Goal: Task Accomplishment & Management: Manage account settings

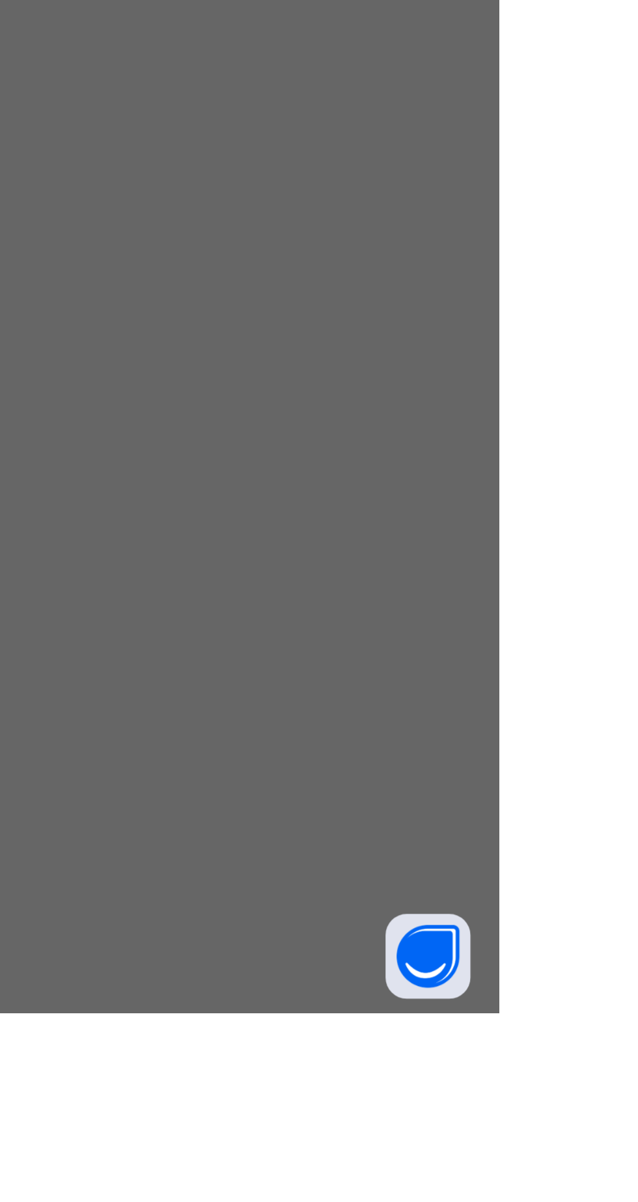
click at [418, 675] on div "Resume" at bounding box center [393, 664] width 49 height 21
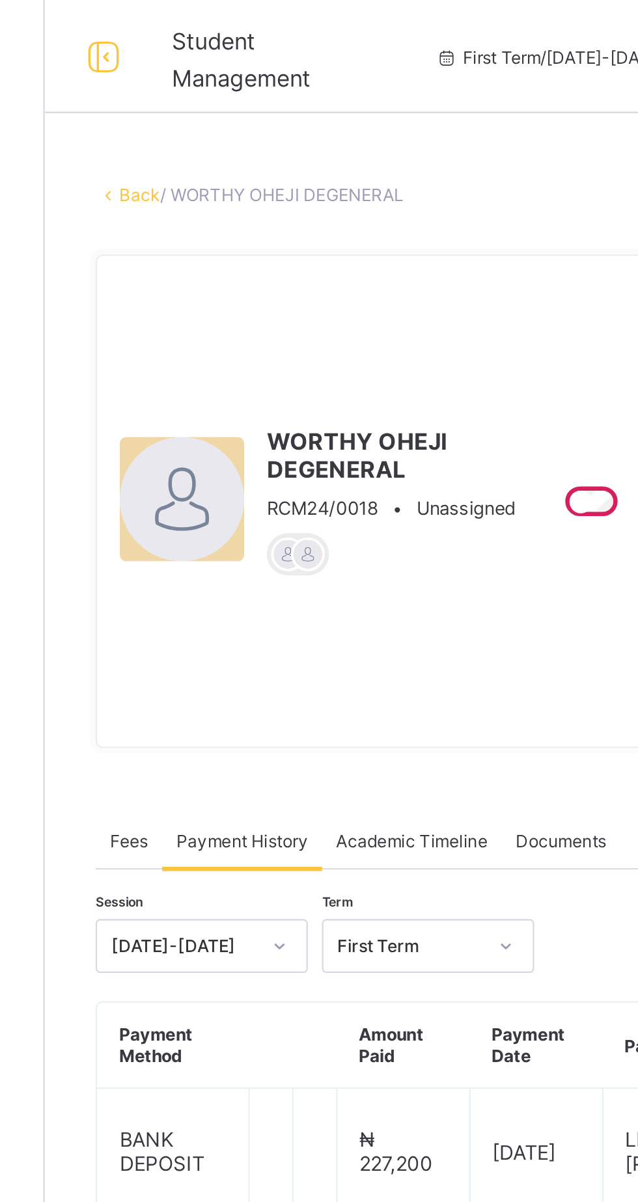
click at [204, 94] on link "Back" at bounding box center [200, 90] width 19 height 10
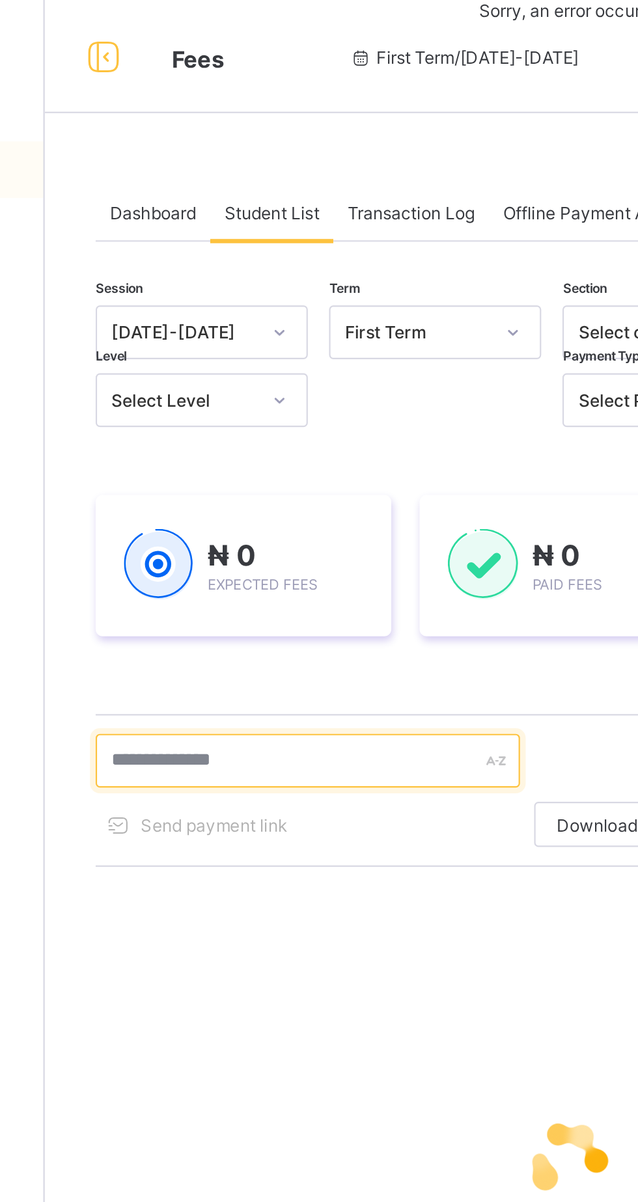
click at [297, 349] on input "text" at bounding box center [277, 350] width 195 height 25
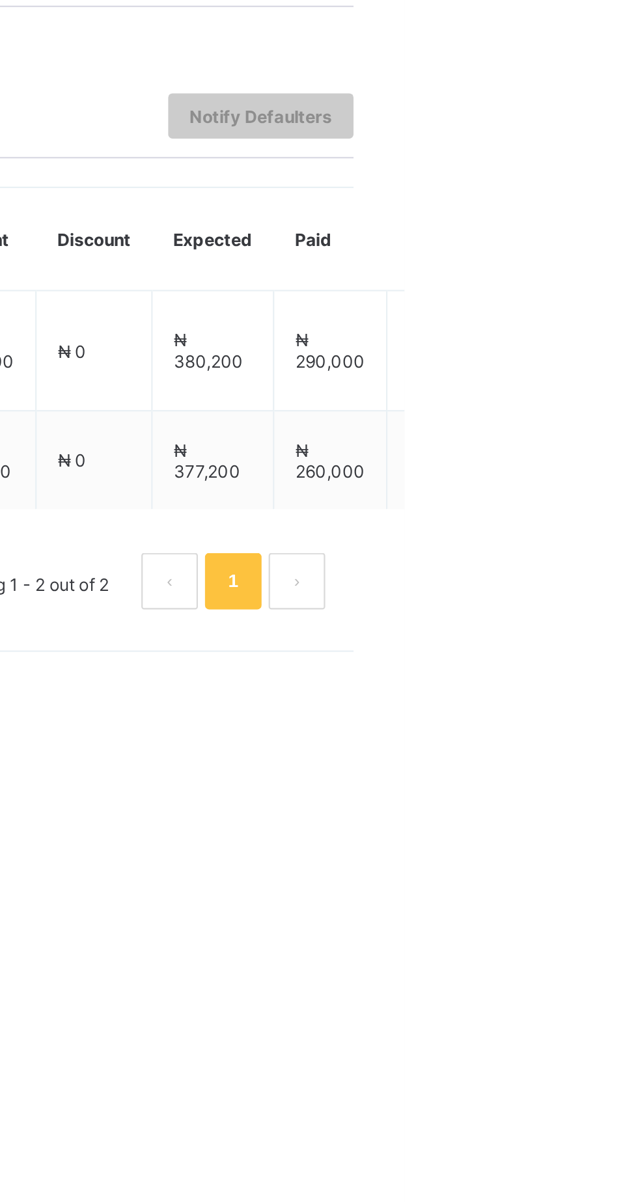
type input "***"
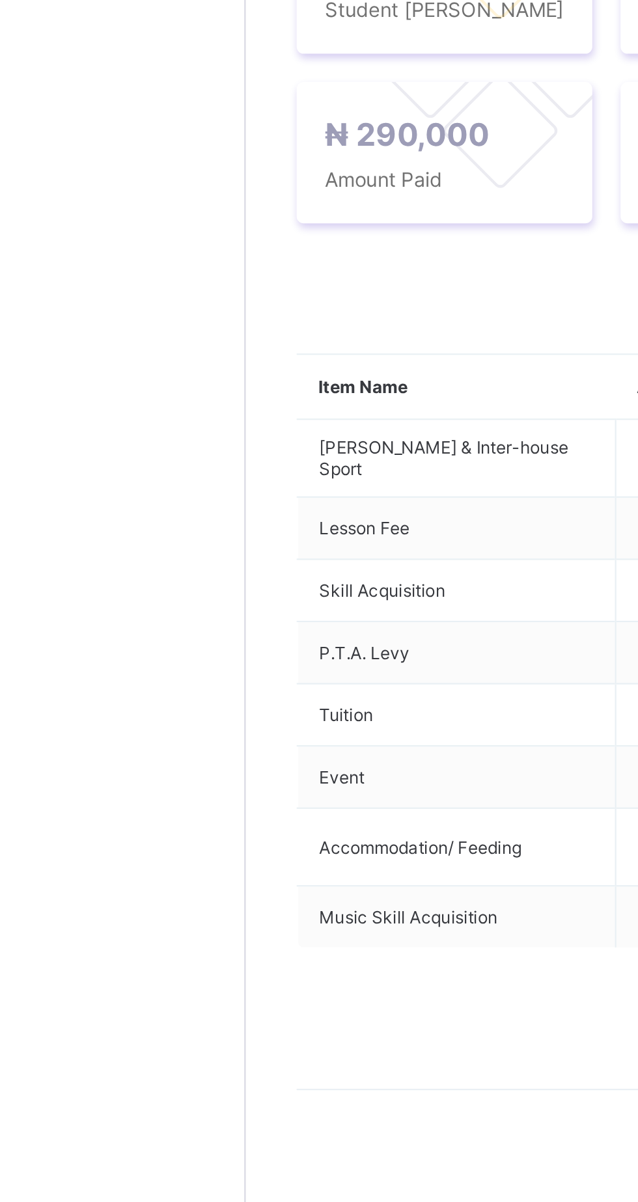
click at [258, 380] on div "Payment History" at bounding box center [247, 367] width 74 height 26
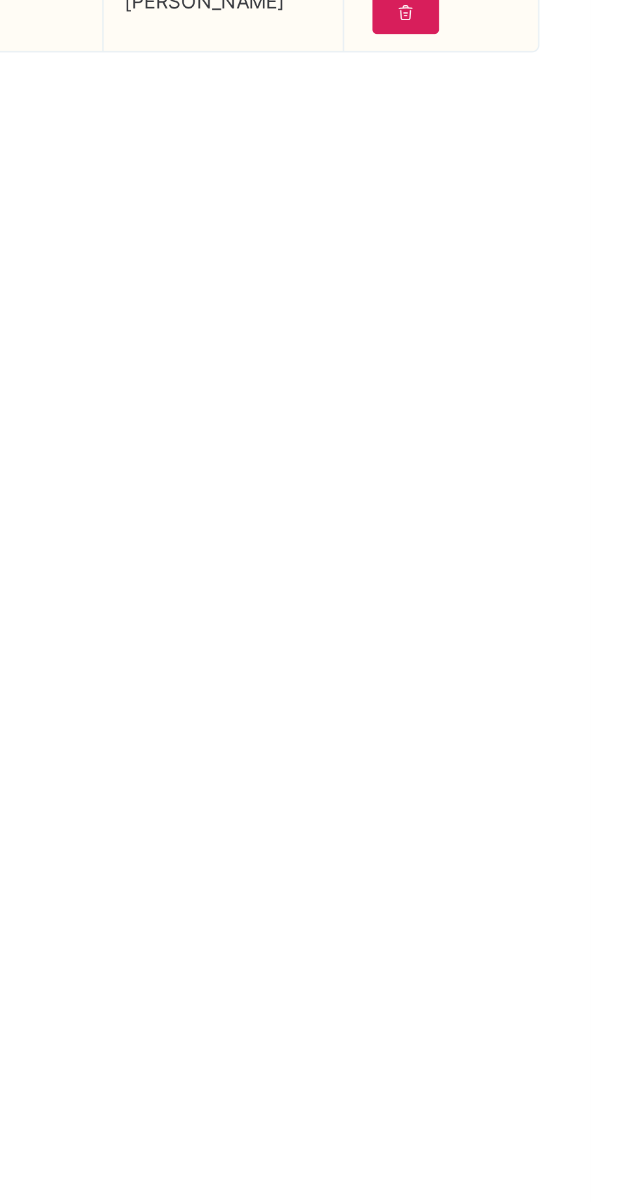
click at [592, 510] on div "View Receipt" at bounding box center [568, 499] width 69 height 21
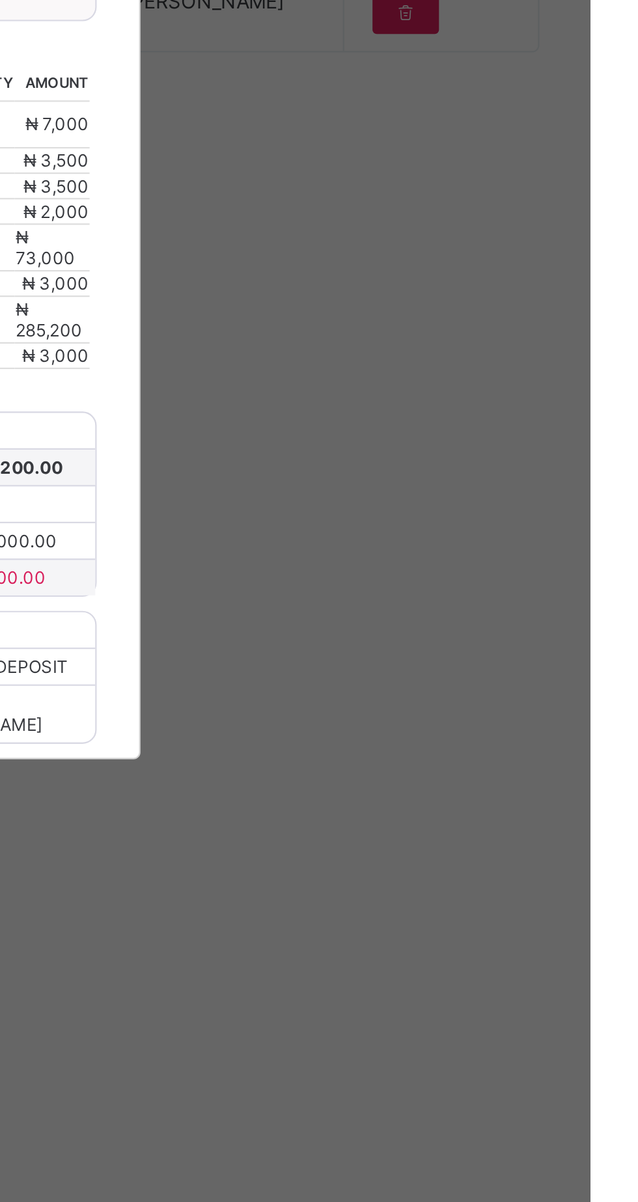
click at [393, 469] on span "Download receipt" at bounding box center [361, 464] width 64 height 10
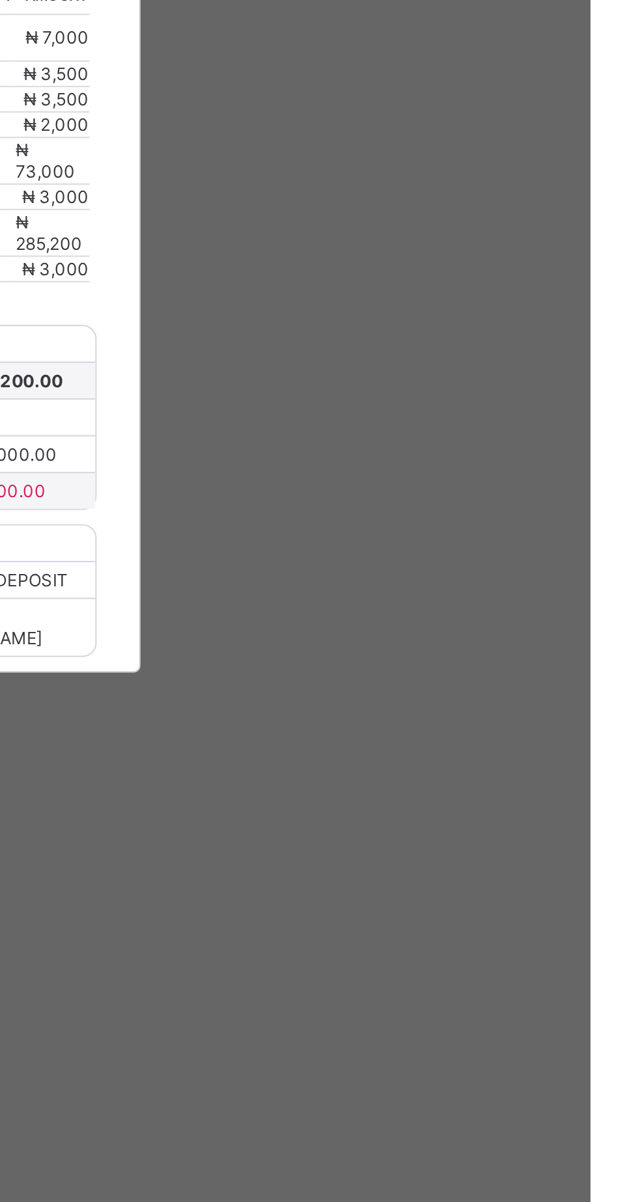
click at [418, 373] on div "×" at bounding box center [411, 362] width 12 height 22
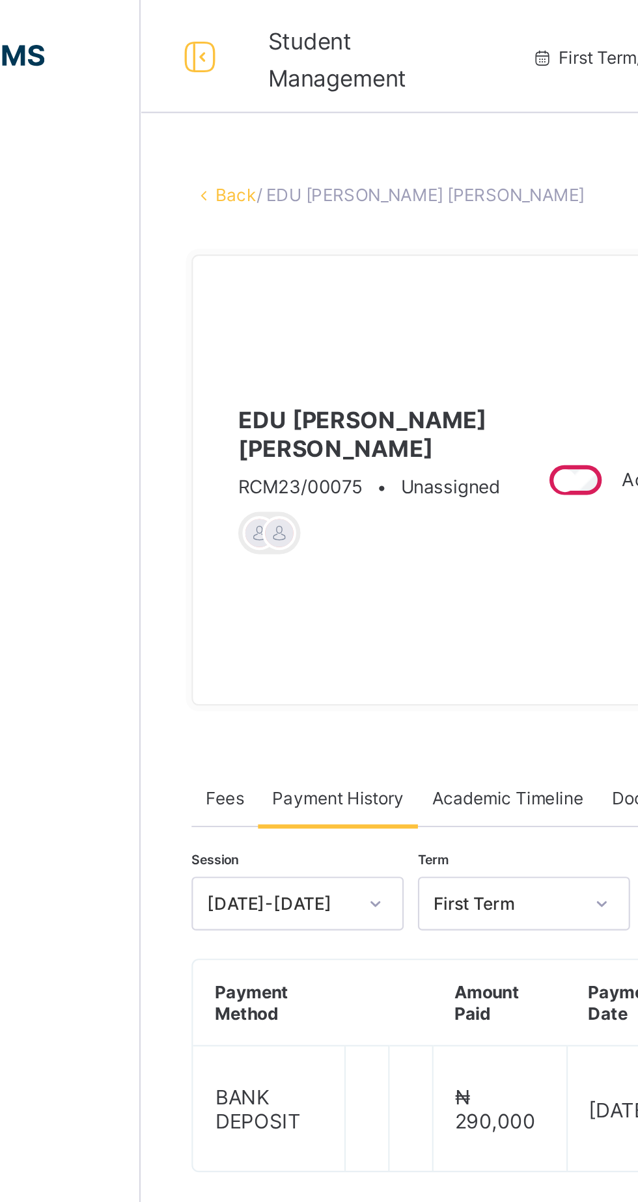
click at [206, 94] on link "Back" at bounding box center [200, 90] width 19 height 10
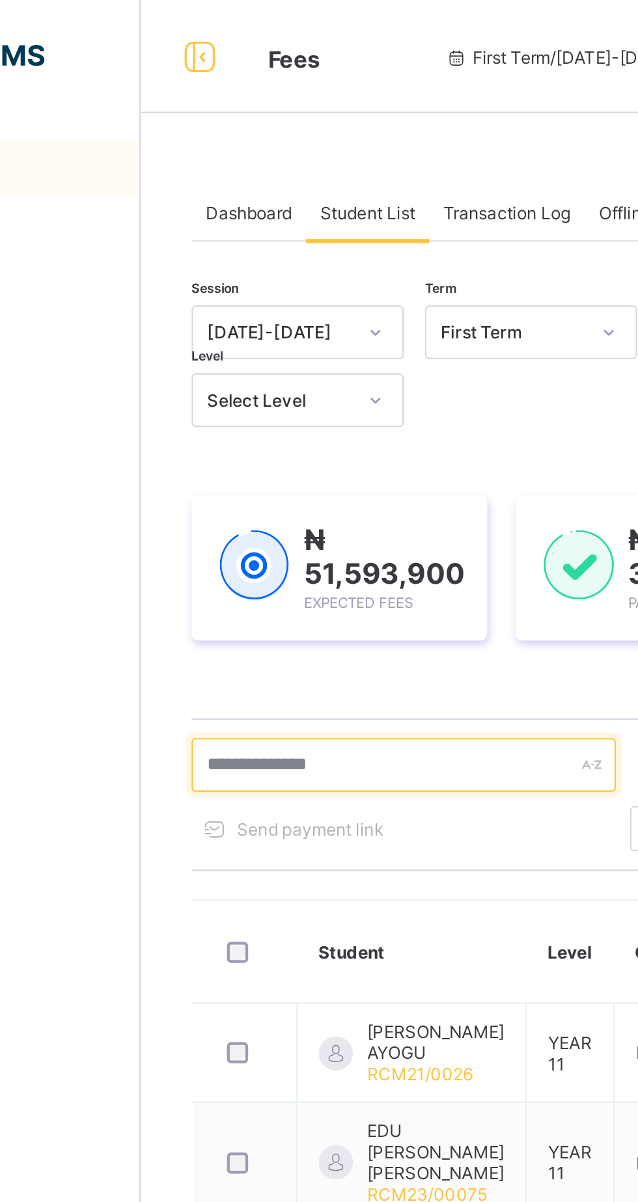
click at [261, 353] on input "text" at bounding box center [277, 352] width 195 height 25
click at [252, 352] on input "text" at bounding box center [277, 352] width 195 height 25
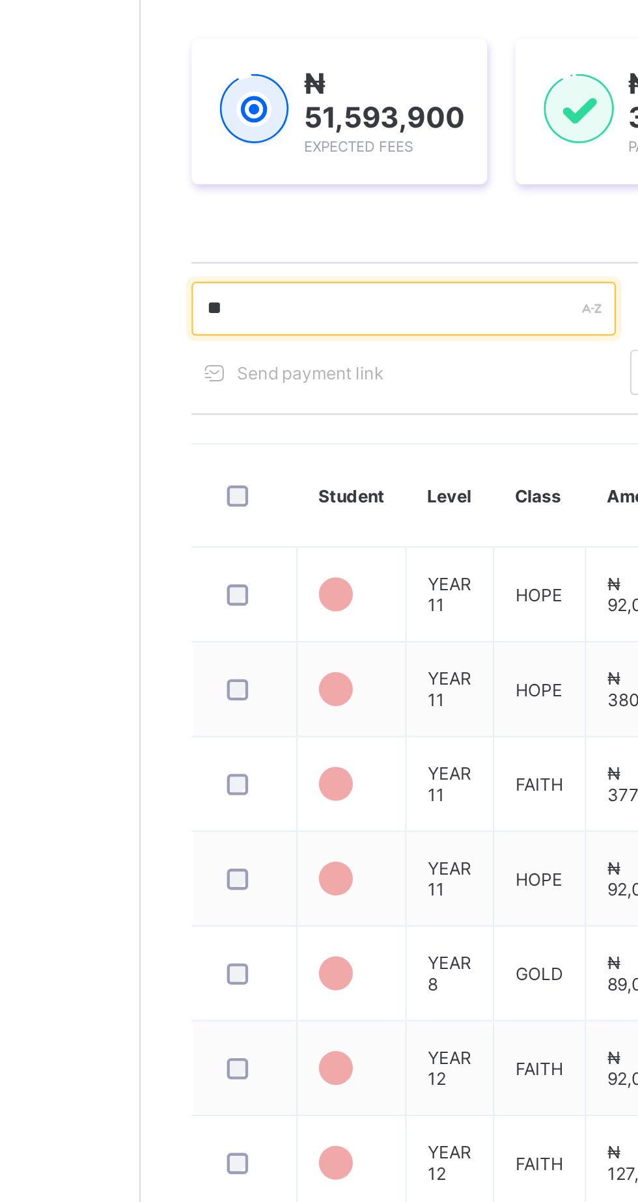
type input "***"
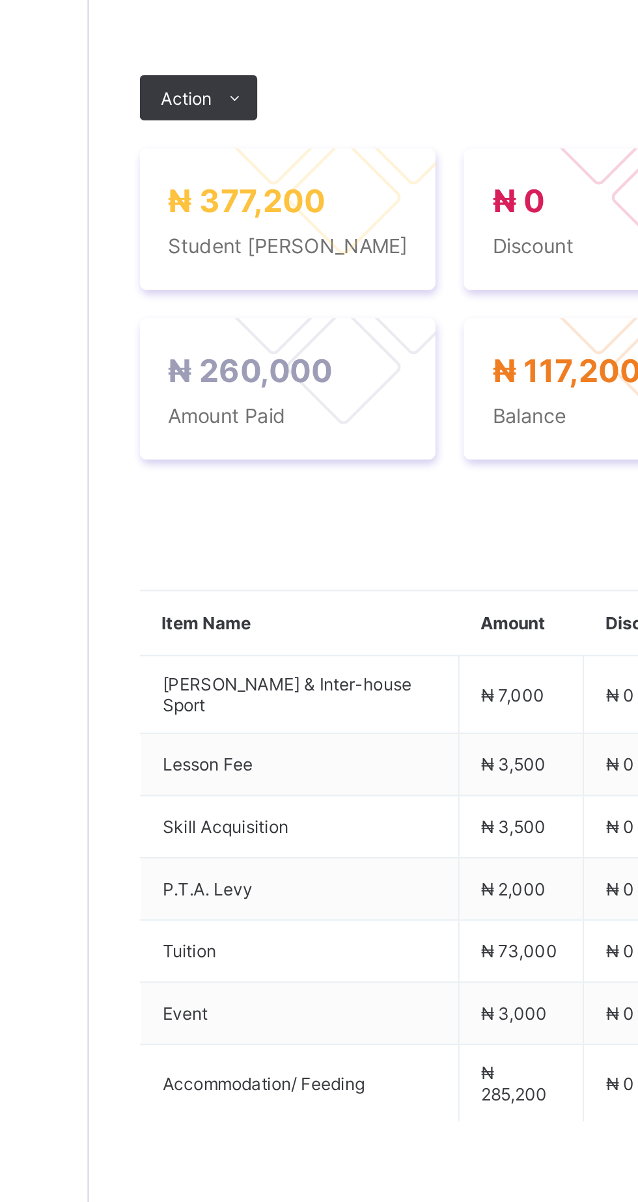
click at [261, 391] on div "Payment History" at bounding box center [247, 378] width 74 height 26
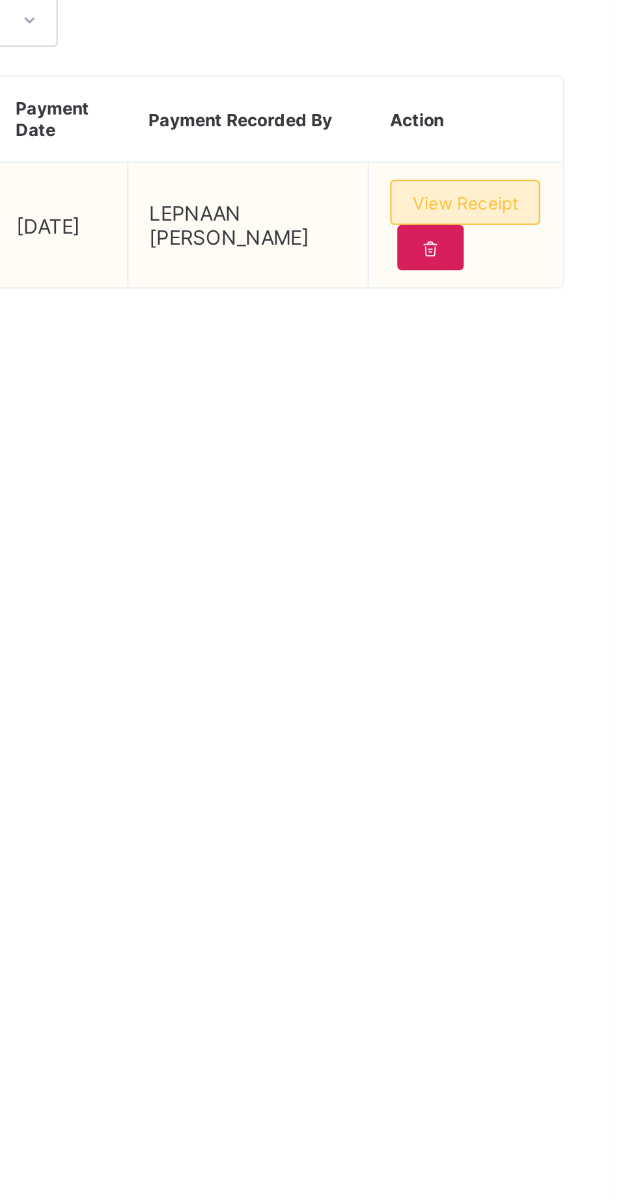
click at [586, 516] on span "View Receipt" at bounding box center [569, 511] width 48 height 10
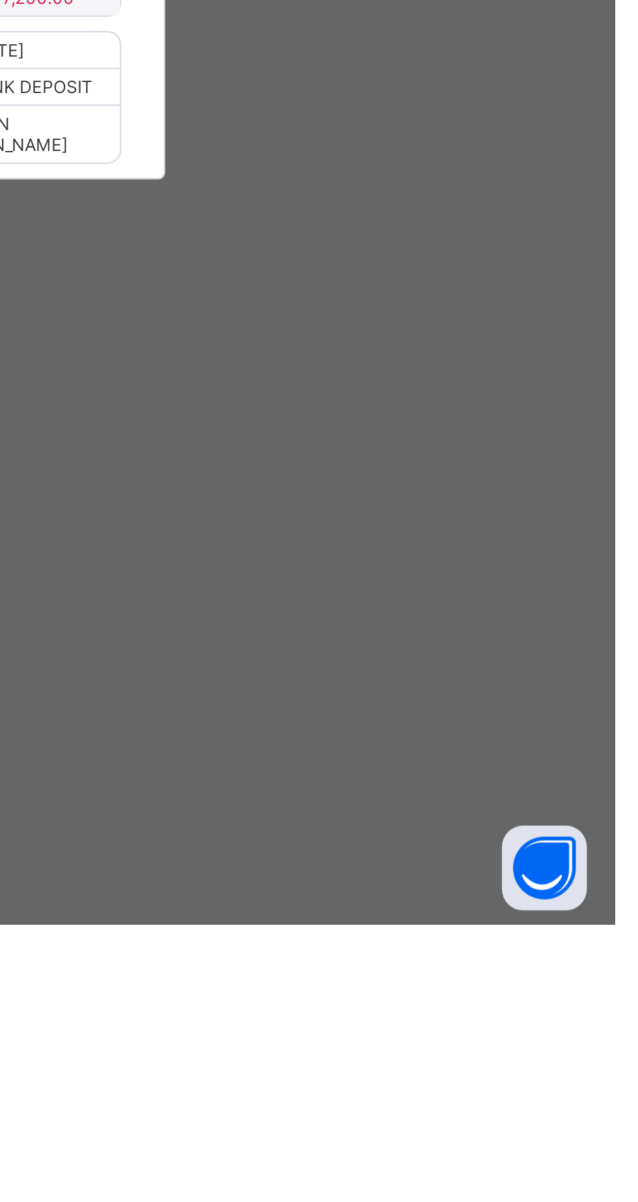
click at [400, 478] on div "Download receipt" at bounding box center [356, 470] width 88 height 16
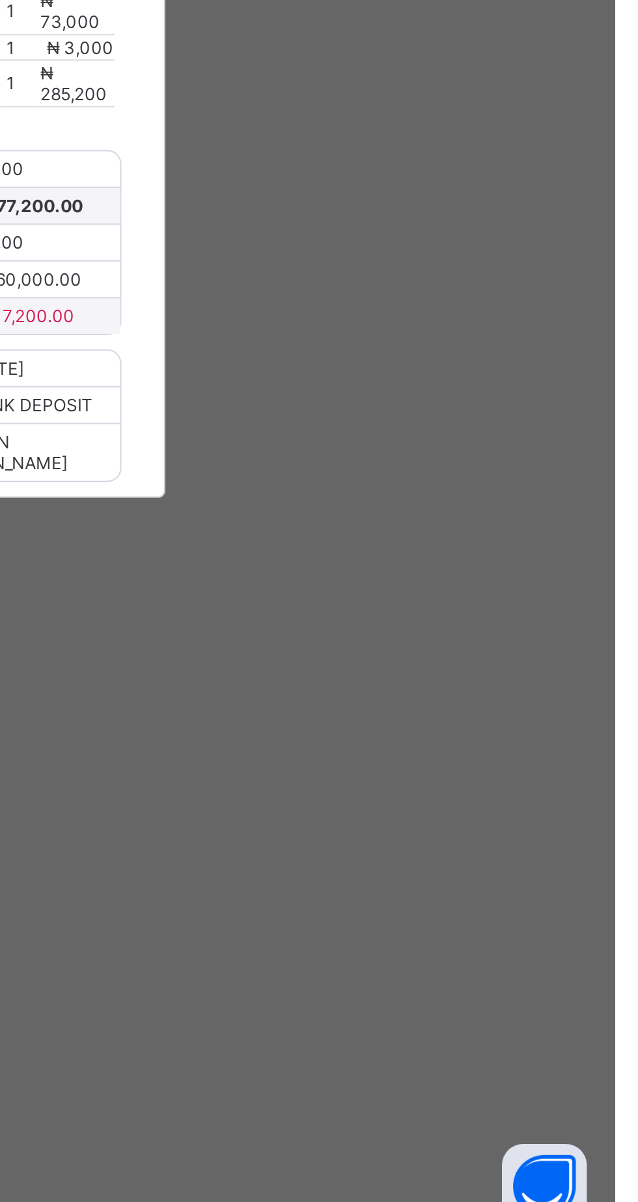
click at [418, 379] on div "×" at bounding box center [411, 368] width 12 height 22
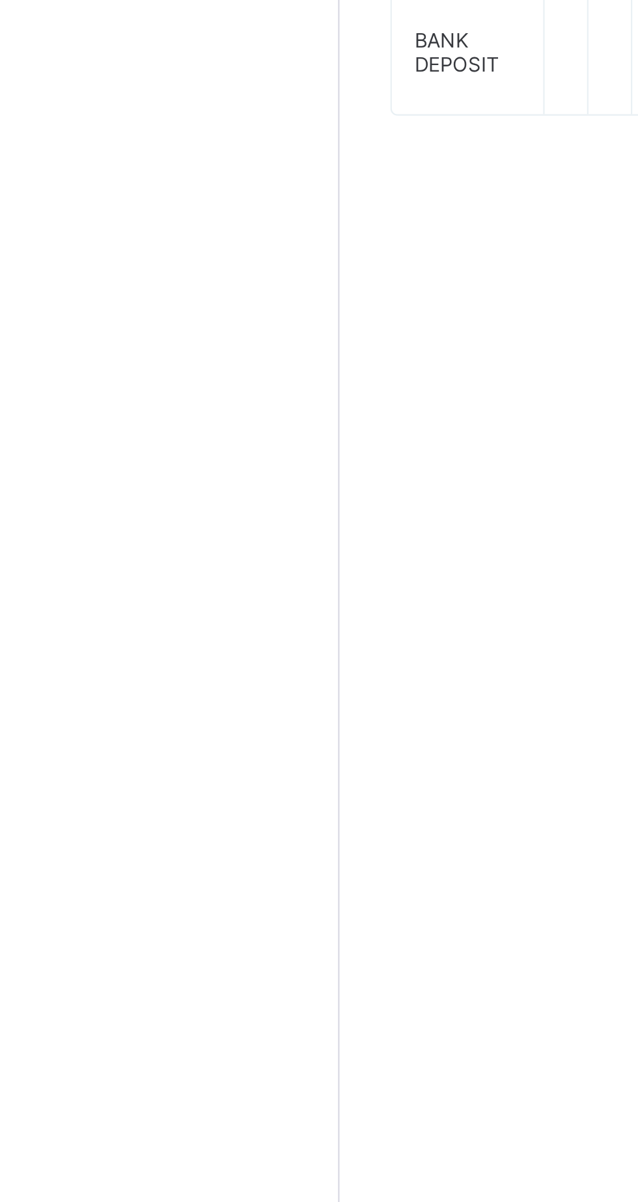
click at [194, 383] on span "Fees" at bounding box center [195, 378] width 18 height 10
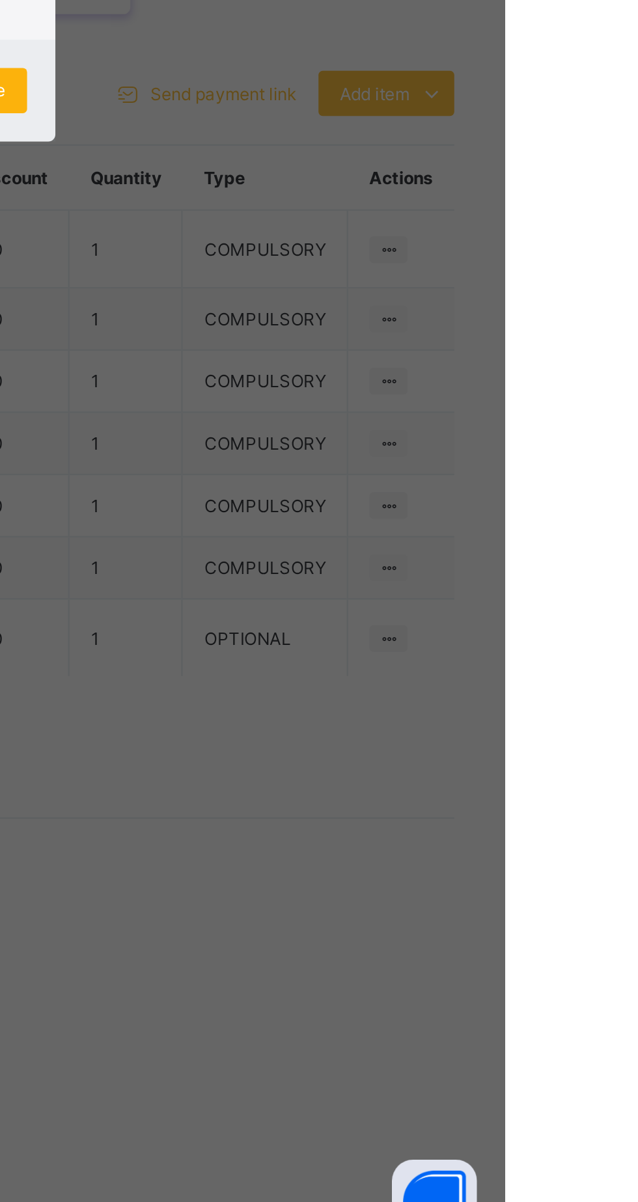
click at [408, 669] on span "Resume" at bounding box center [393, 664] width 29 height 10
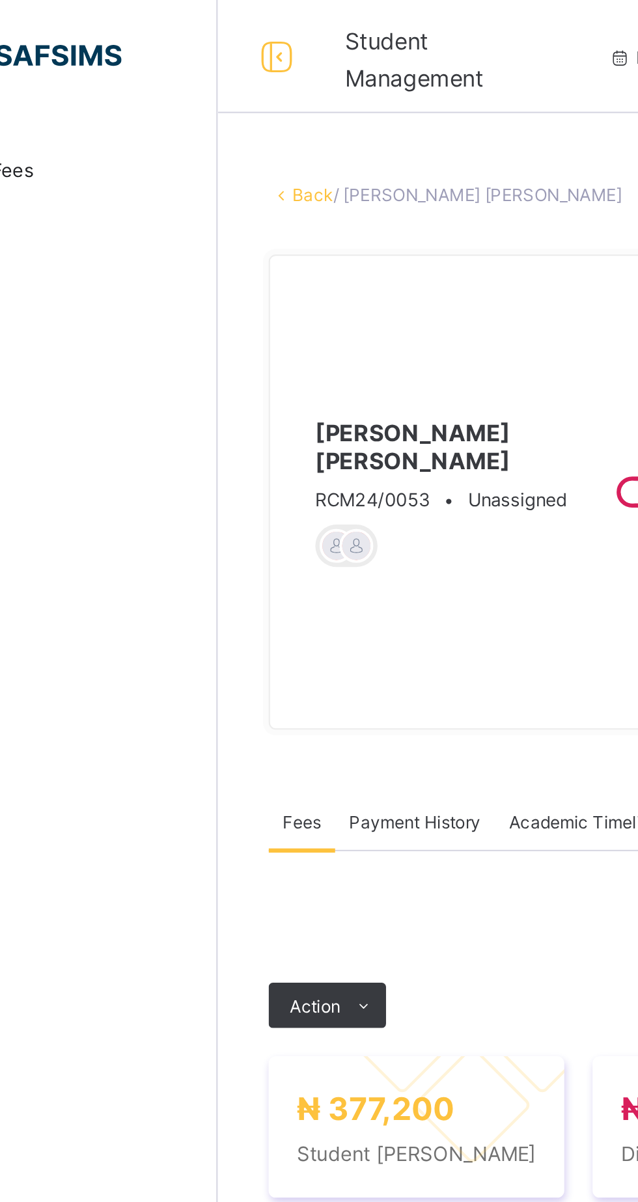
click at [209, 94] on link "Back" at bounding box center [200, 90] width 19 height 10
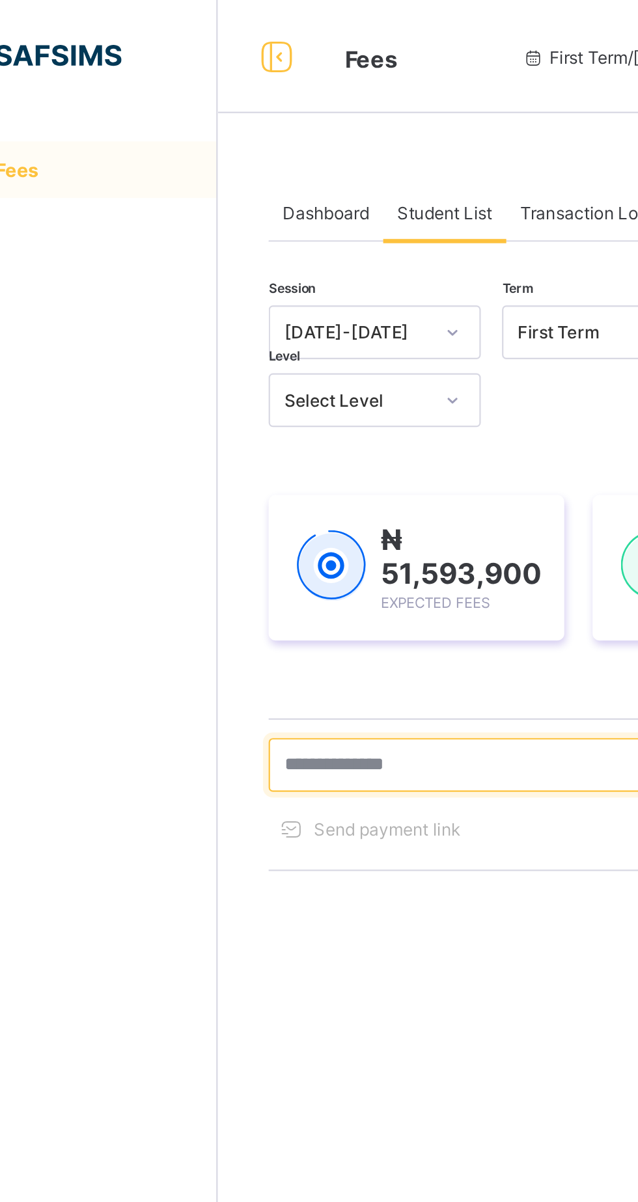
click at [271, 348] on input "text" at bounding box center [277, 352] width 195 height 25
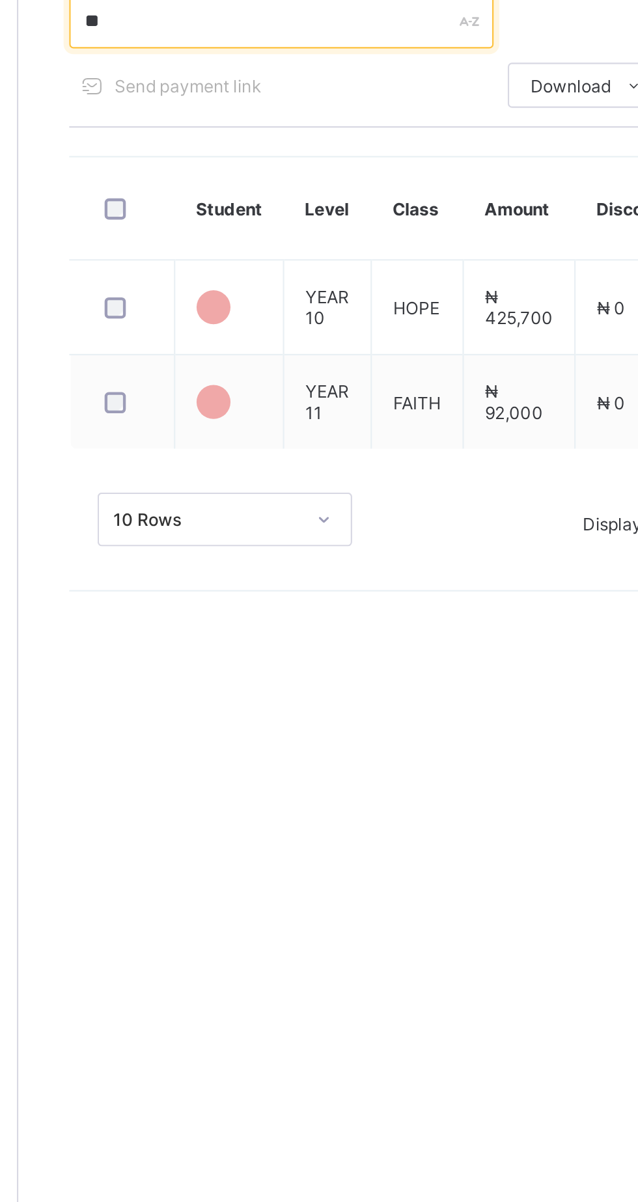
type input "*"
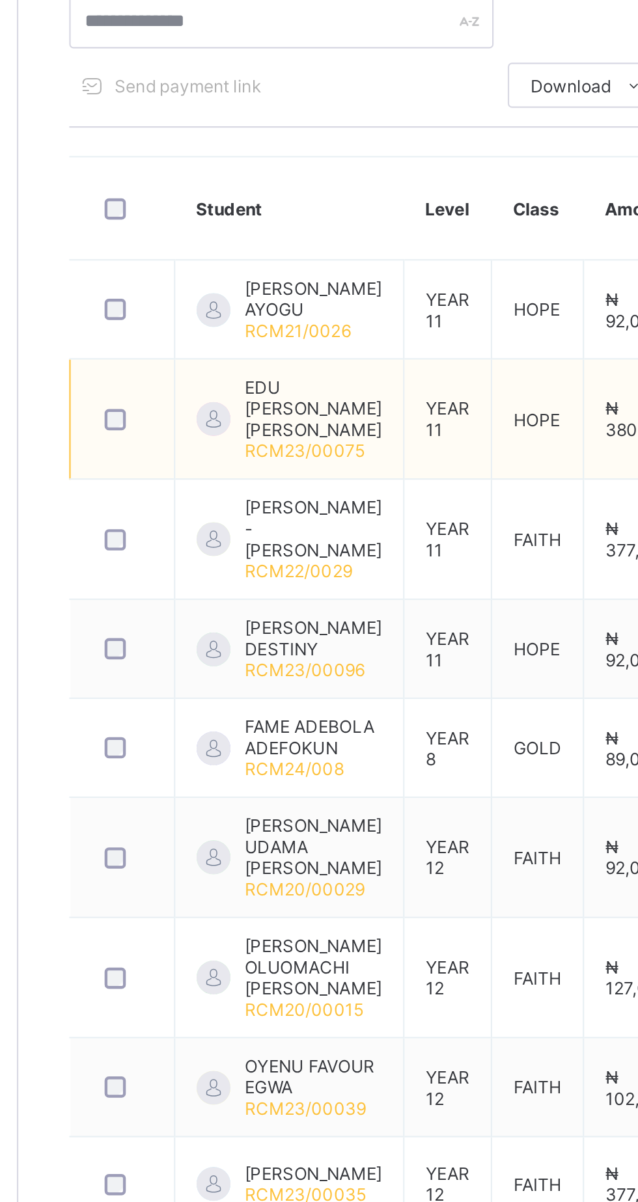
click at [269, 550] on span "RCM23/00075" at bounding box center [287, 550] width 55 height 10
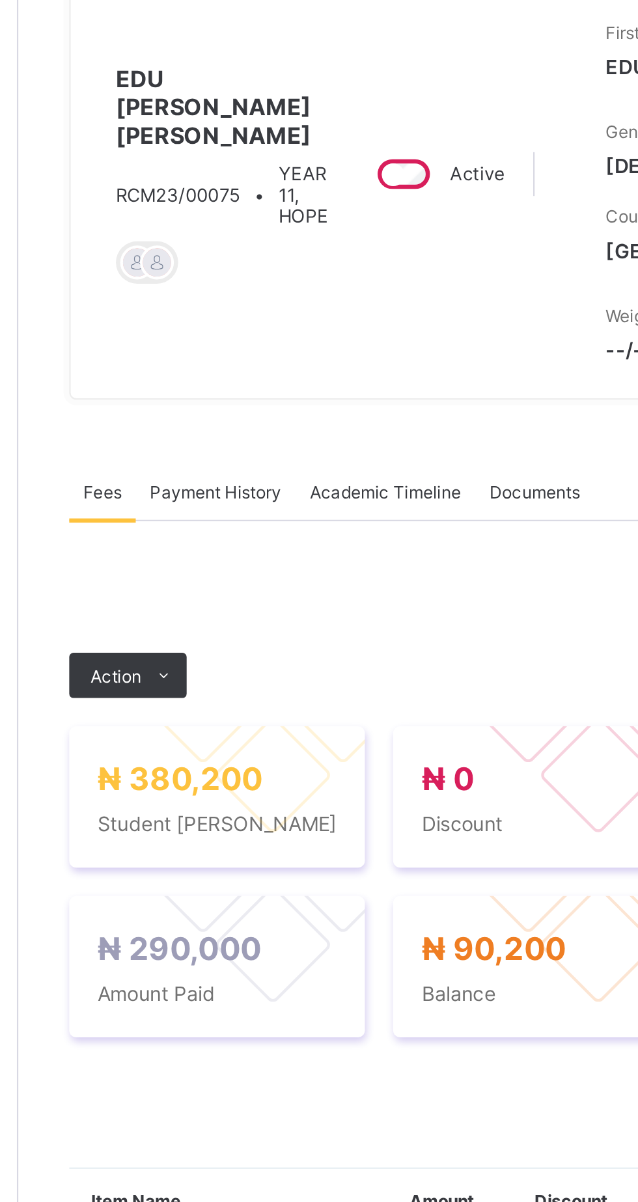
click at [150, 271] on div "Fees Help Configuration" at bounding box center [78, 627] width 156 height 1150
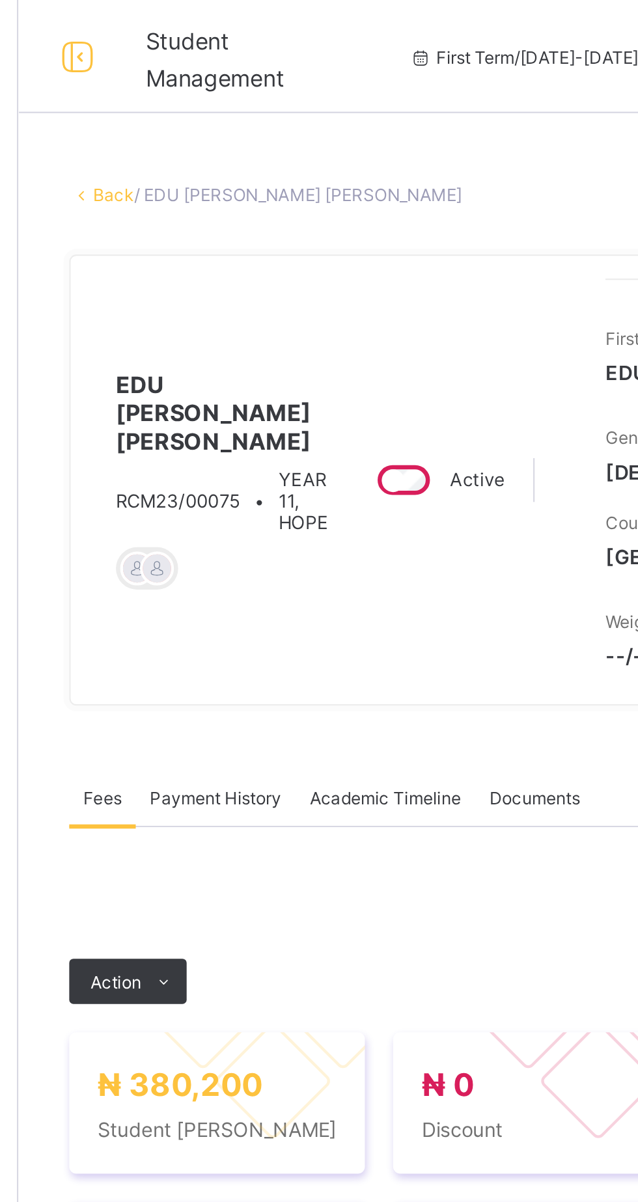
click at [209, 94] on link "Back" at bounding box center [200, 90] width 19 height 10
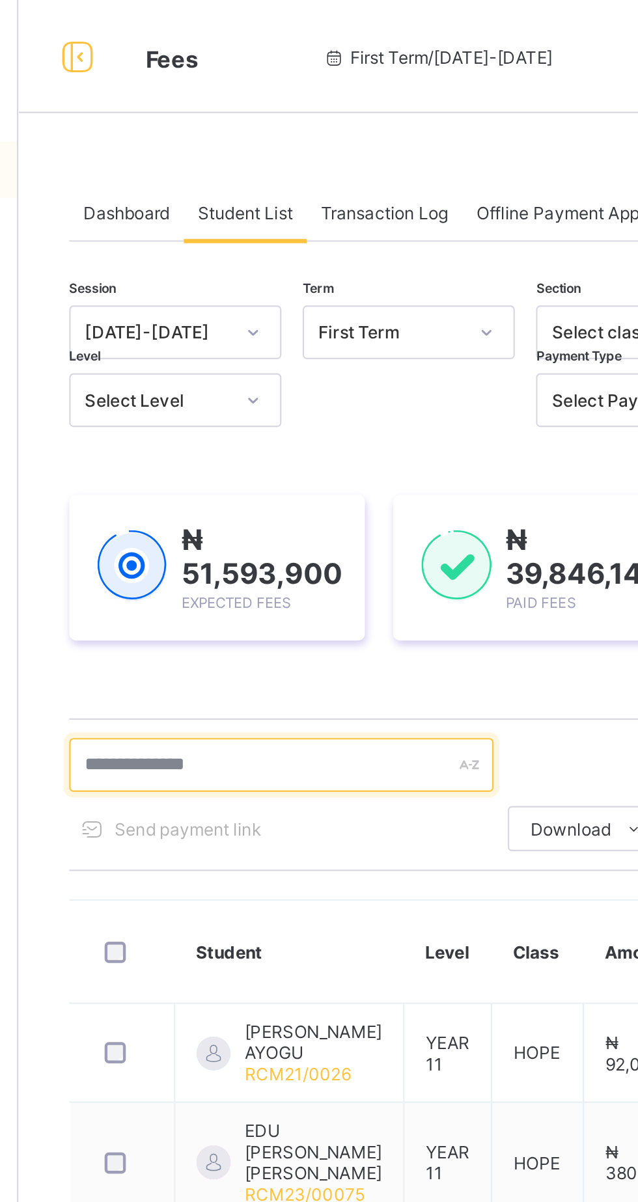
click at [275, 351] on input "text" at bounding box center [277, 352] width 195 height 25
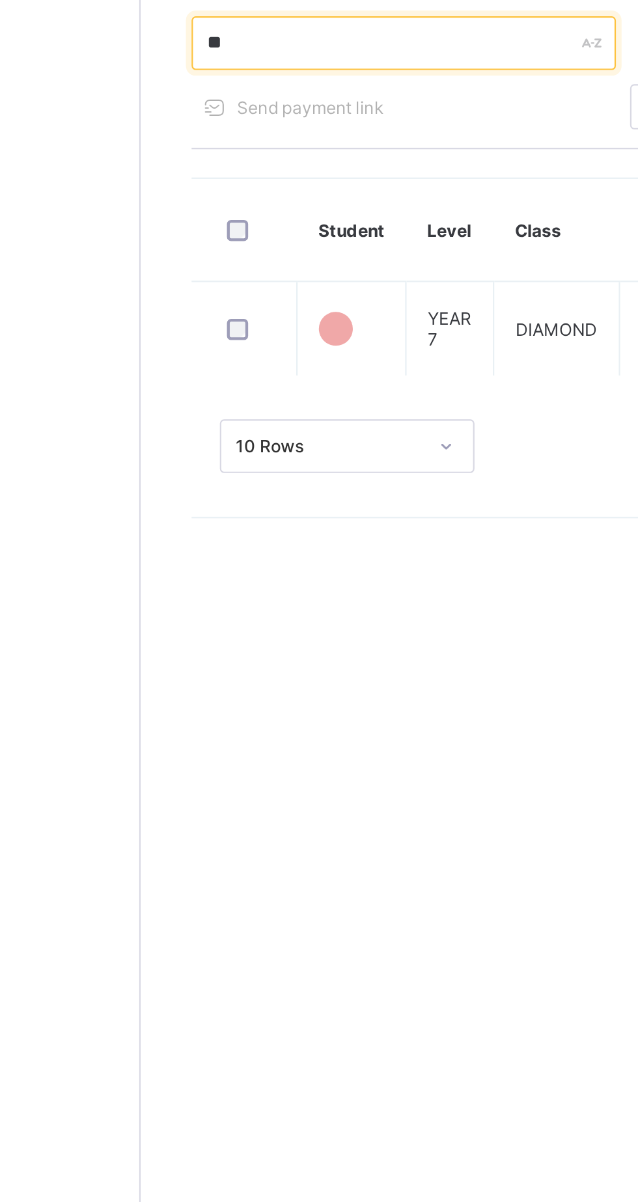
type input "*"
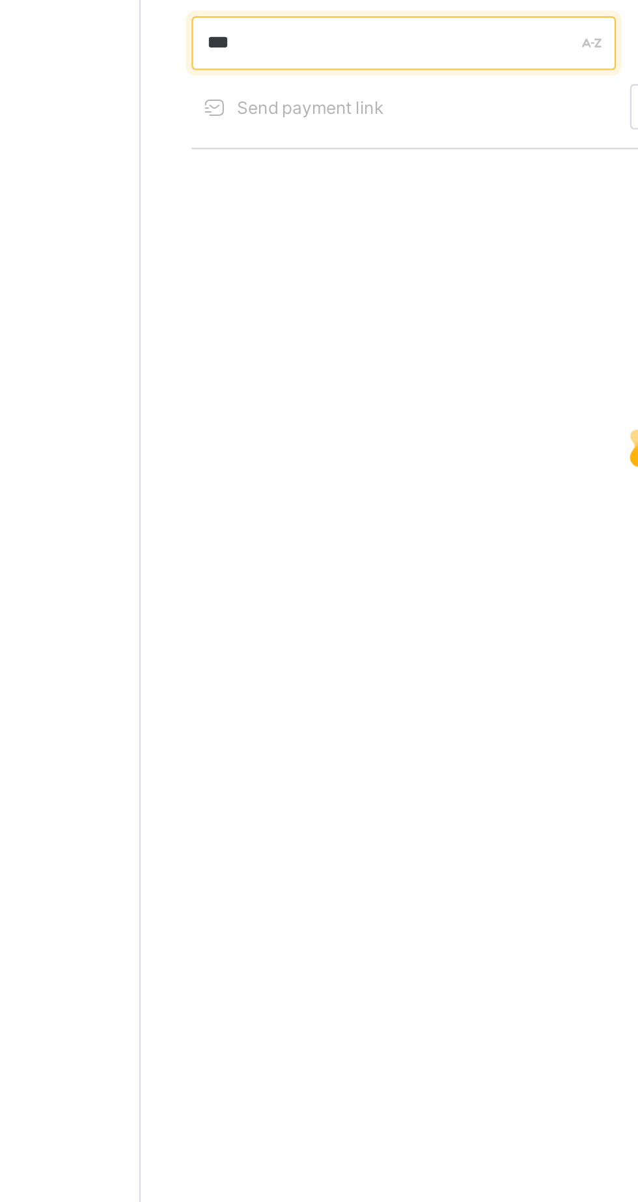
type input "****"
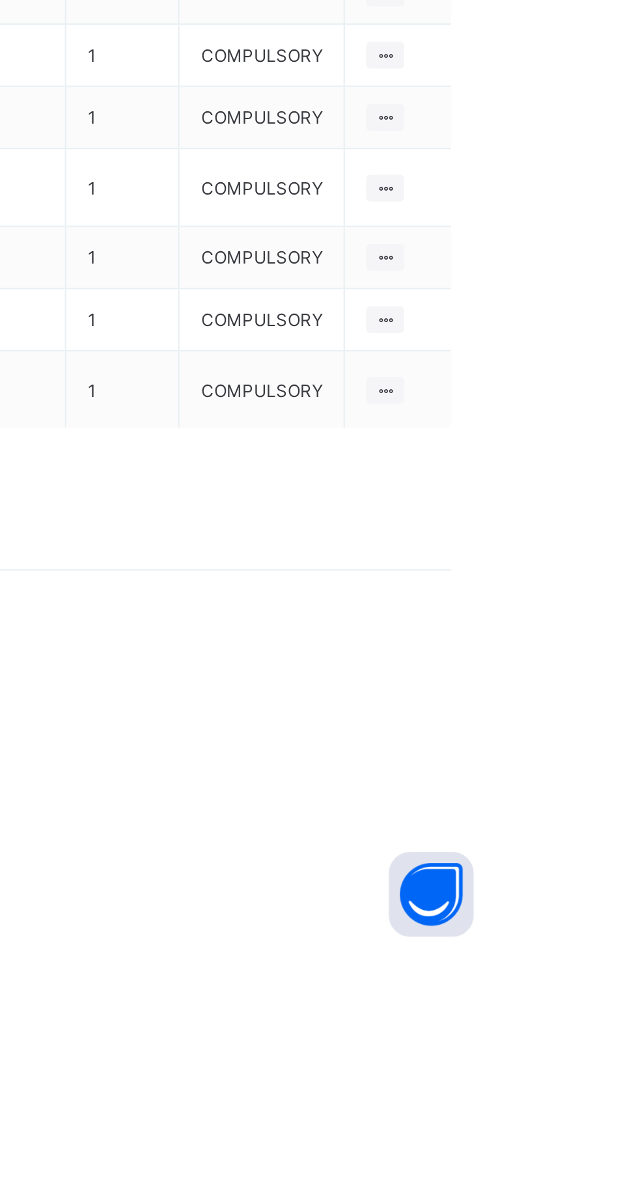
click at [592, 669] on span "Add item" at bounding box center [577, 665] width 32 height 10
click at [586, 700] on div "Optional items" at bounding box center [582, 693] width 52 height 13
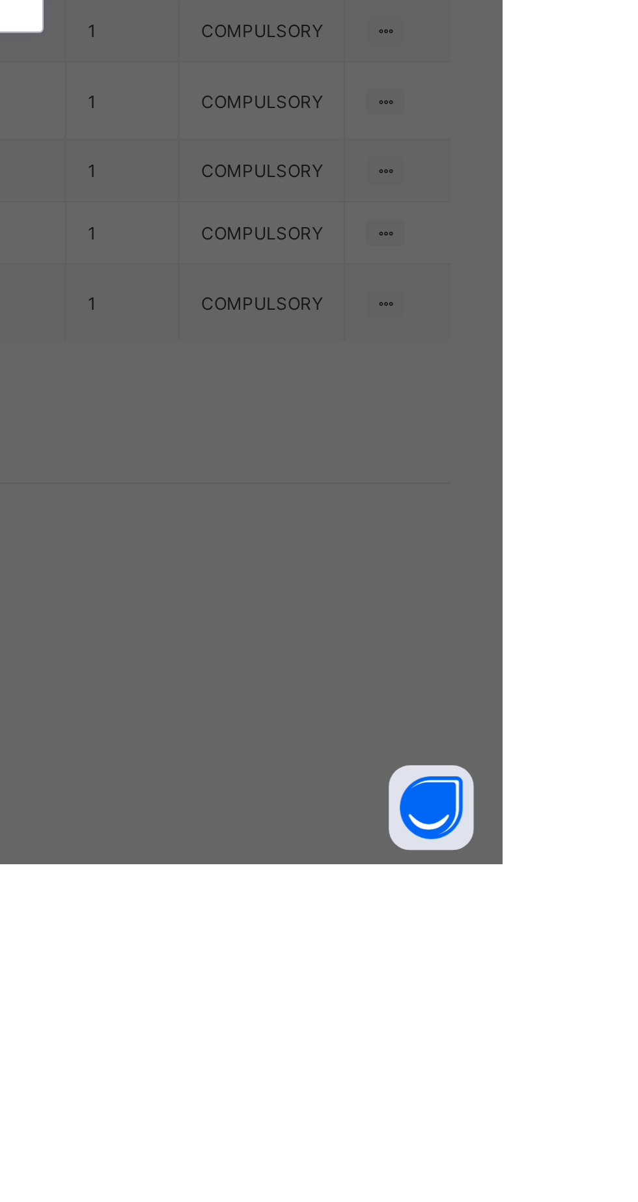
click at [426, 643] on div "Sport Wear" at bounding box center [318, 633] width 215 height 20
click at [426, 639] on div "School Shoe" at bounding box center [318, 629] width 215 height 20
click at [426, 591] on div "Friday Wear" at bounding box center [318, 581] width 215 height 20
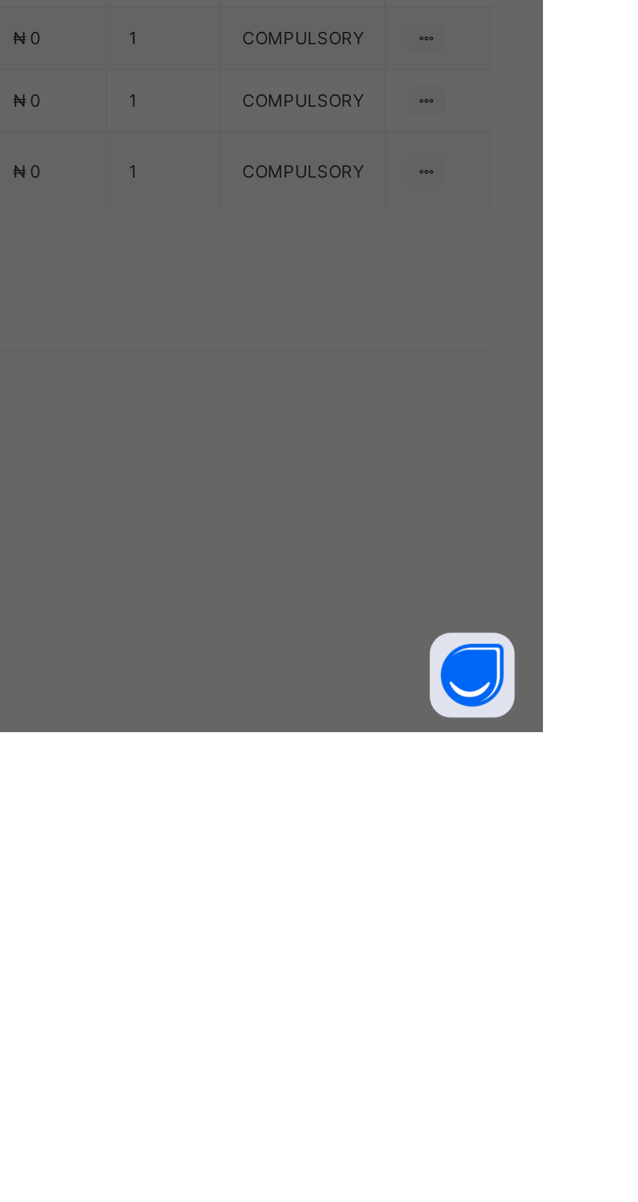
scroll to position [8, 0]
click at [426, 608] on div "Uniform" at bounding box center [318, 598] width 215 height 20
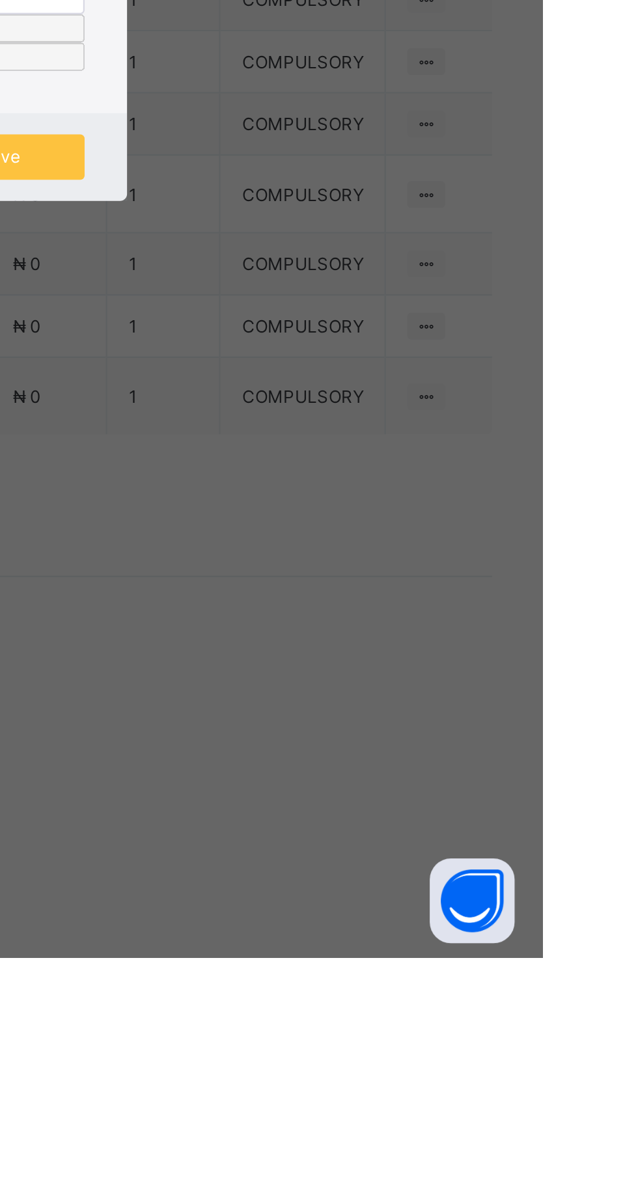
scroll to position [70, 0]
click at [426, 554] on div "School Cardigan" at bounding box center [318, 543] width 215 height 20
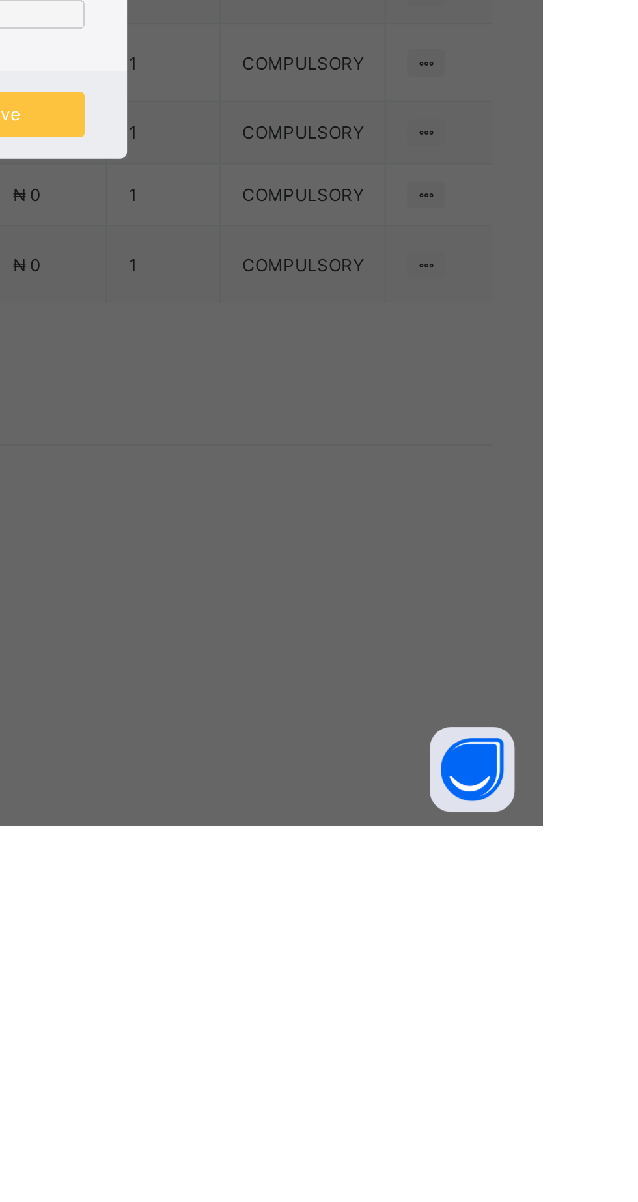
scroll to position [65, 0]
click at [427, 671] on div "**********" at bounding box center [319, 632] width 216 height 75
click at [427, 885] on div "Save" at bounding box center [388, 874] width 78 height 21
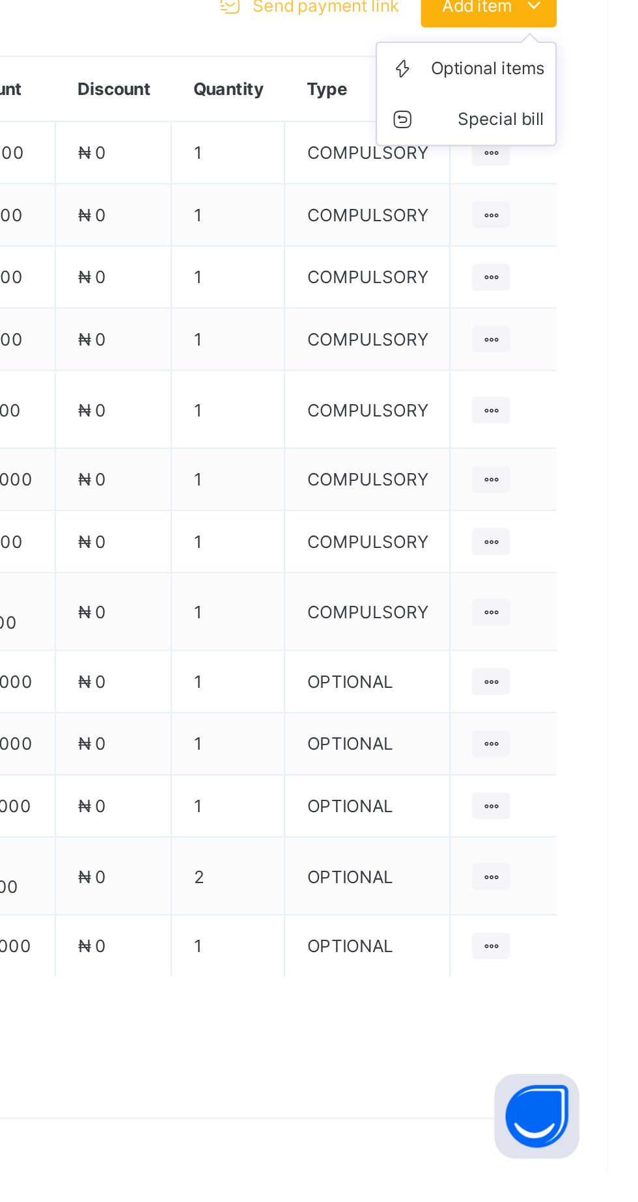
click at [597, 671] on icon at bounding box center [604, 664] width 14 height 13
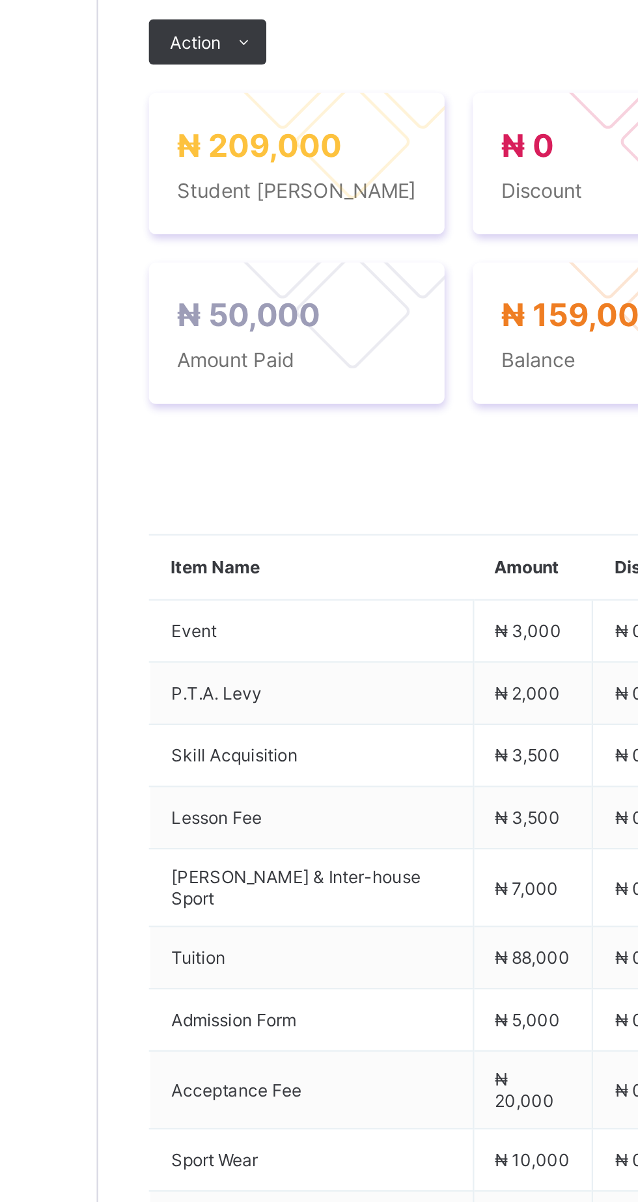
click at [258, 382] on span "Payment History" at bounding box center [247, 377] width 61 height 10
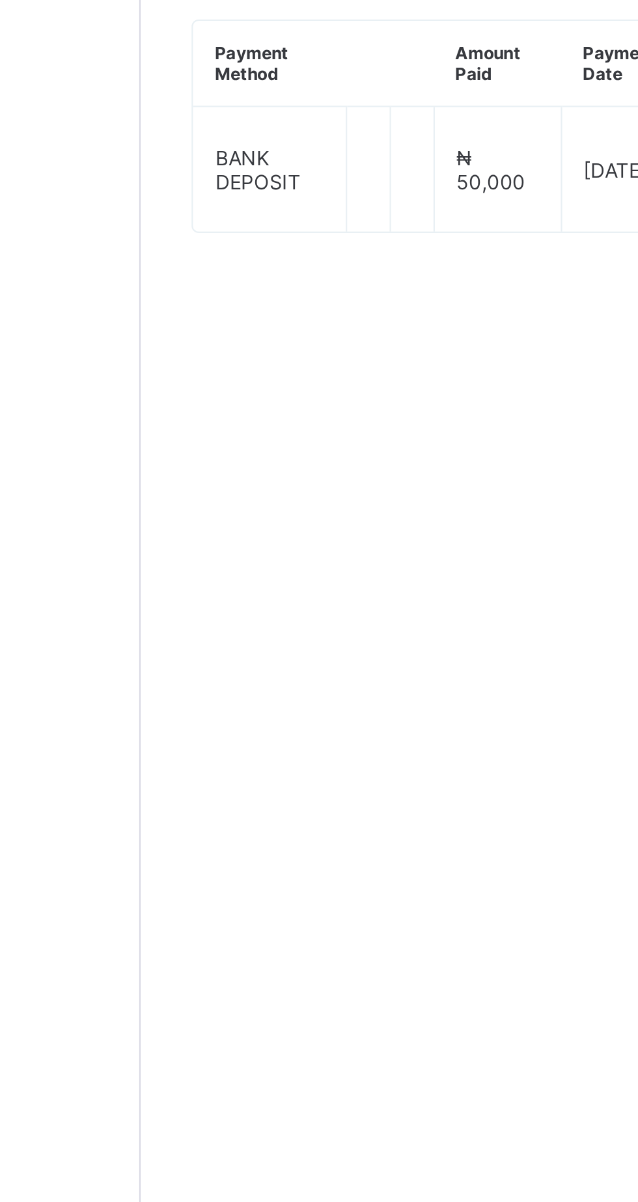
click at [191, 382] on span "Fees" at bounding box center [195, 377] width 18 height 10
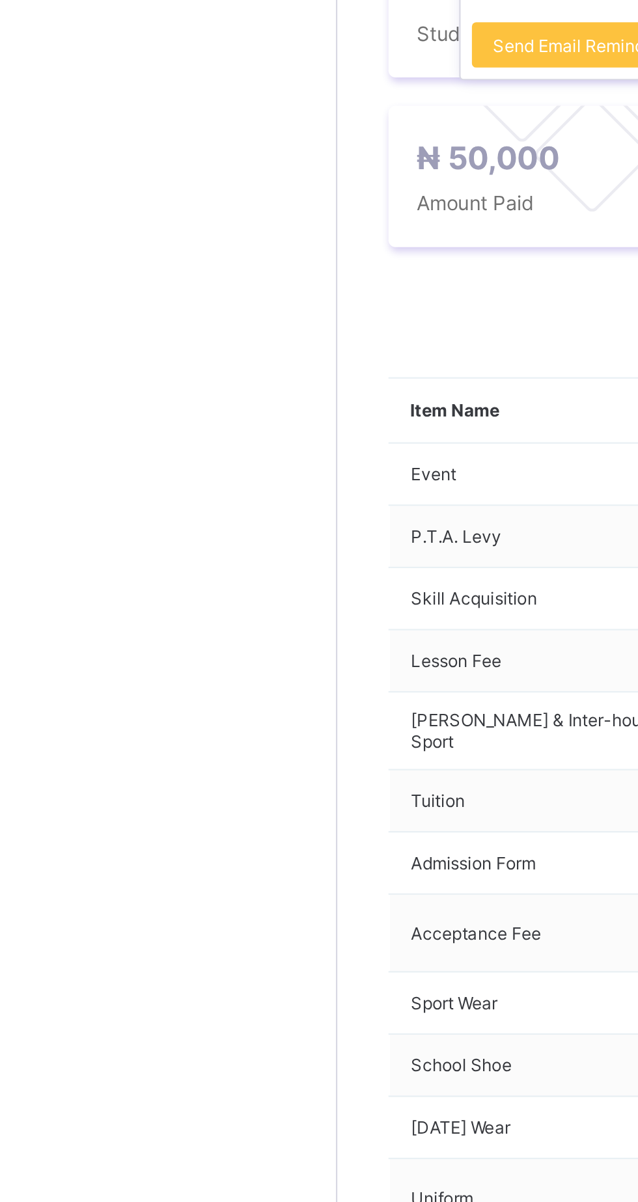
click at [216, 472] on span at bounding box center [223, 461] width 21 height 21
click at [271, 551] on ul "Receive Payment Manage Discount Send Email Reminder" at bounding box center [266, 514] width 108 height 73
click at [267, 551] on ul "Receive Payment Manage Discount Send Email Reminder" at bounding box center [266, 514] width 108 height 73
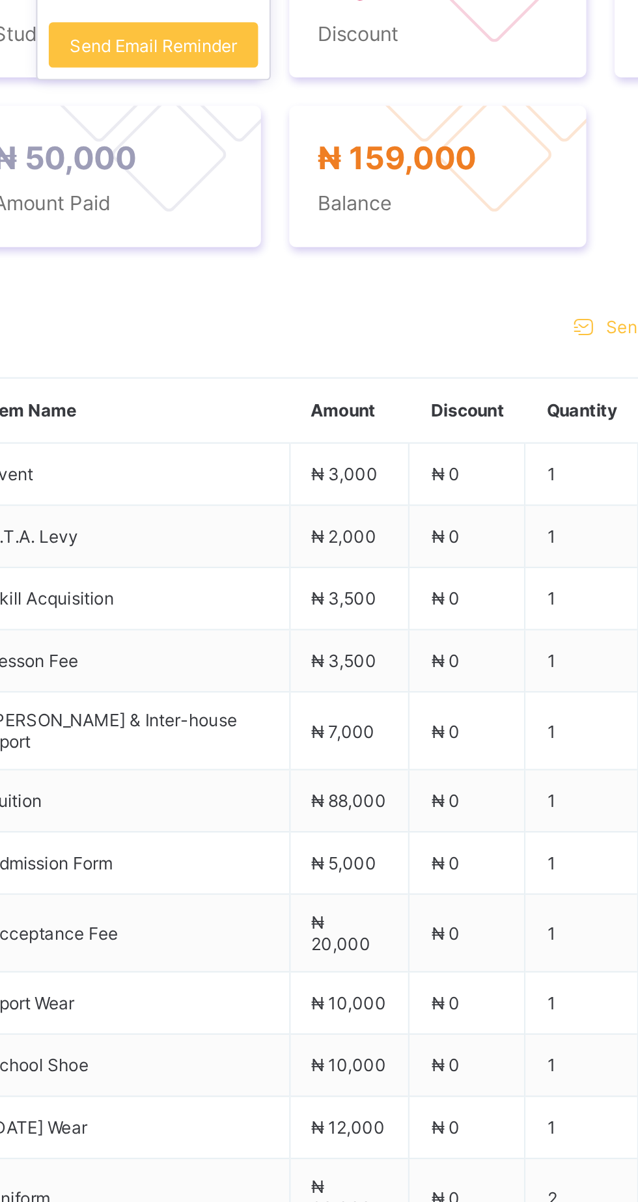
click at [265, 499] on li "Receive Payment" at bounding box center [266, 489] width 107 height 20
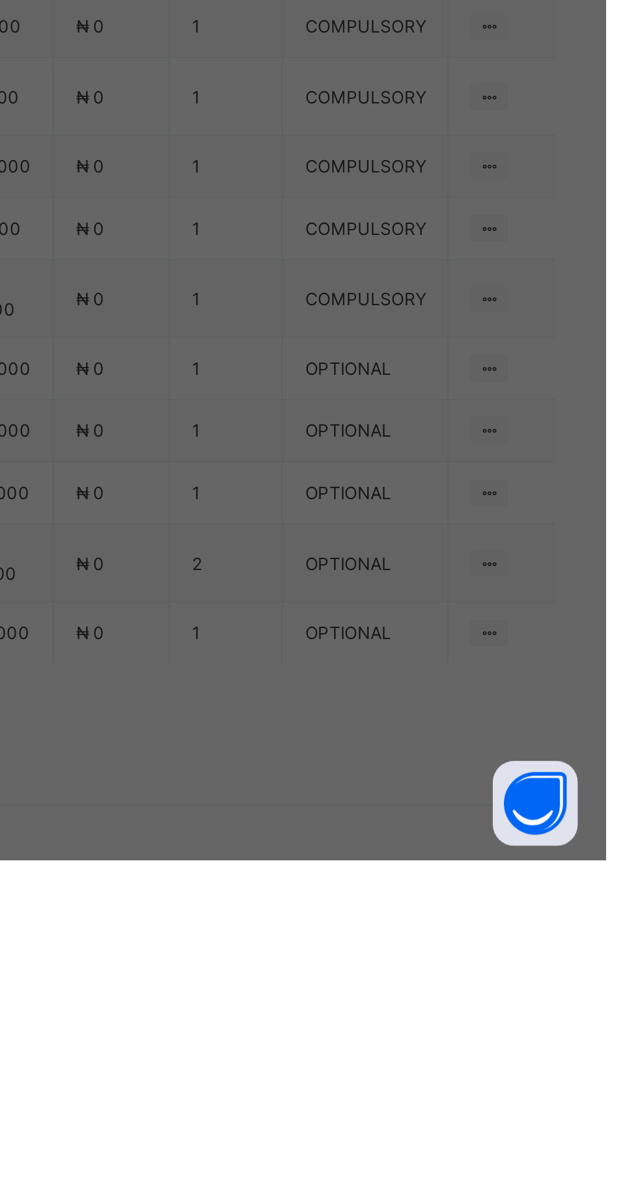
scroll to position [0, 0]
click at [288, 676] on div "Ecobank Nigeria - Royal College Masaka" at bounding box center [265, 661] width 45 height 30
click at [342, 643] on input "text" at bounding box center [318, 628] width 46 height 27
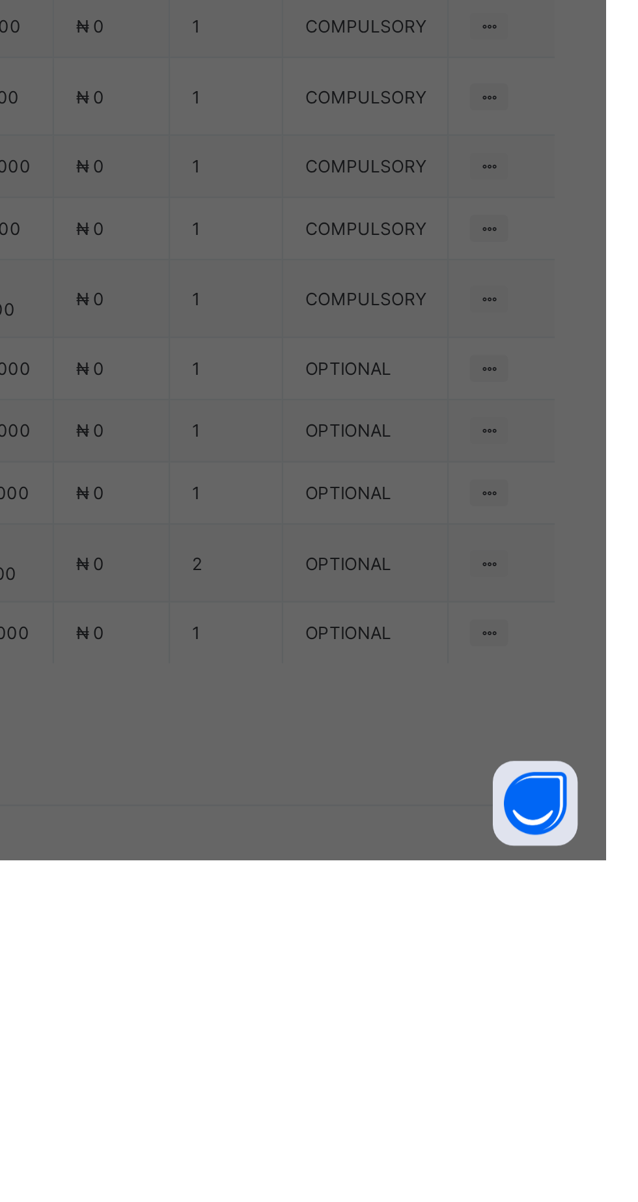
click at [342, 643] on input "text" at bounding box center [318, 628] width 46 height 27
type input "*******"
click at [325, 709] on input "date" at bounding box center [284, 695] width 83 height 27
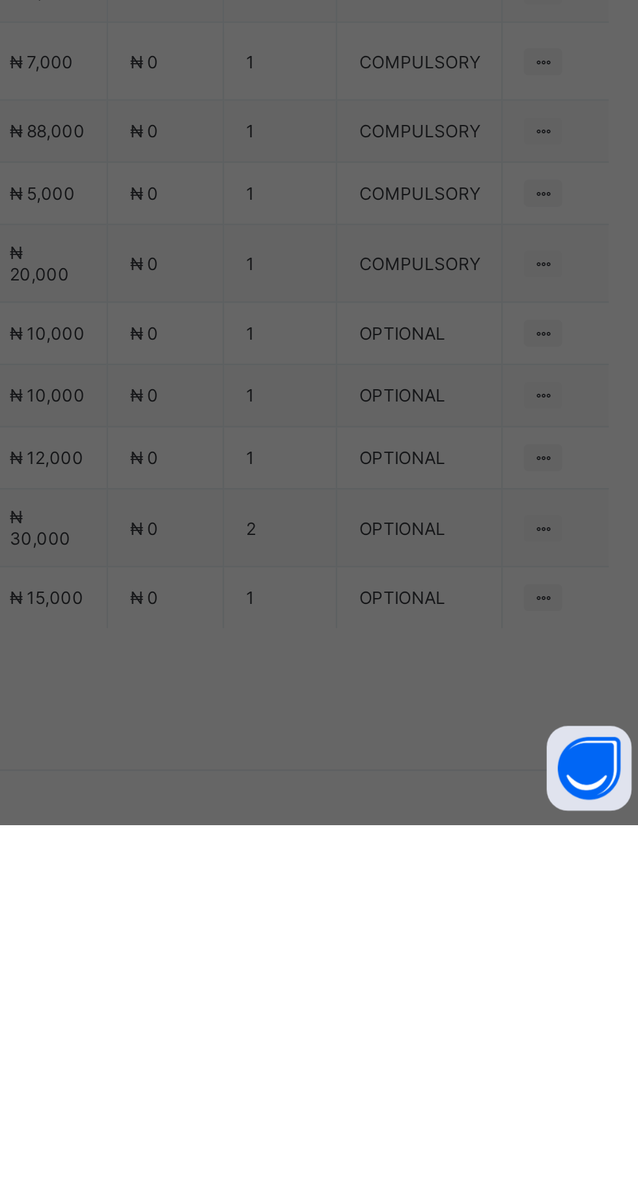
type input "**********"
click at [360, 716] on input "currency" at bounding box center [346, 701] width 28 height 27
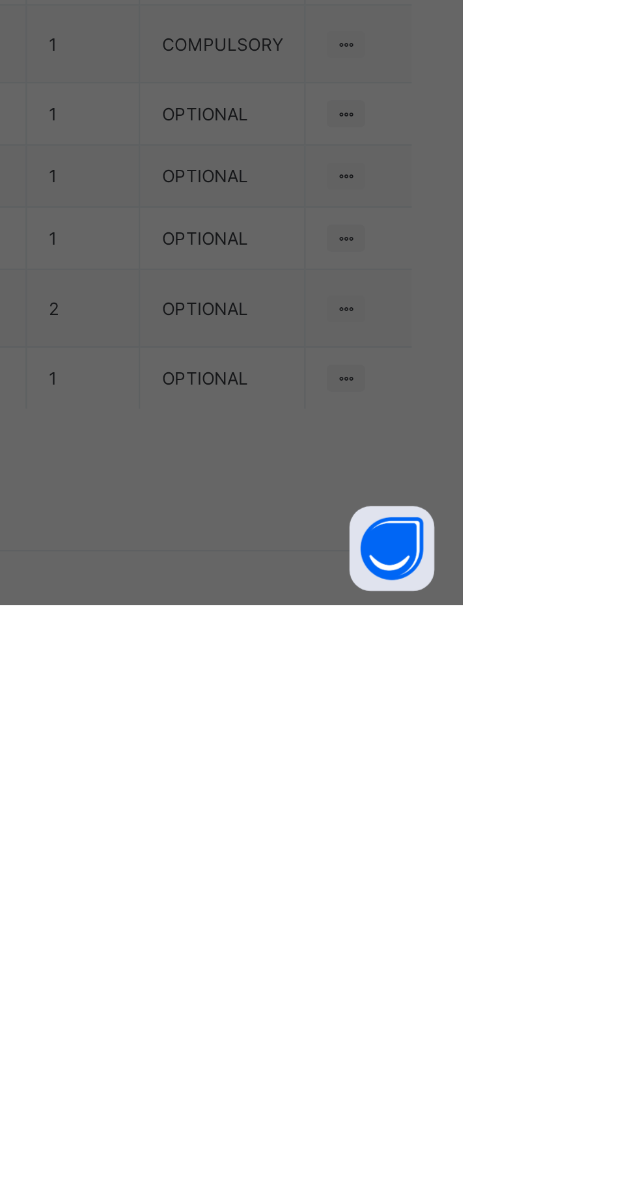
type input "*********"
click at [637, 1174] on div "**********" at bounding box center [319, 601] width 638 height 1202
click at [395, 766] on div "Save" at bounding box center [356, 755] width 78 height 21
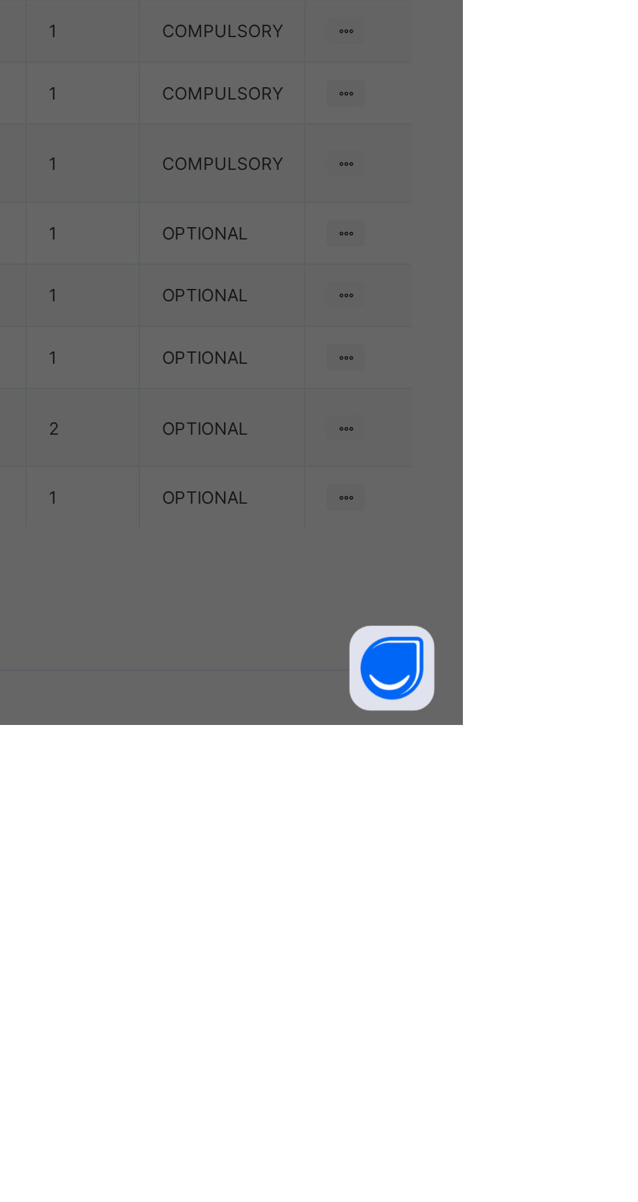
click at [342, 643] on input "*******" at bounding box center [318, 628] width 46 height 27
type input "*******"
click at [395, 766] on div "Save" at bounding box center [356, 755] width 78 height 21
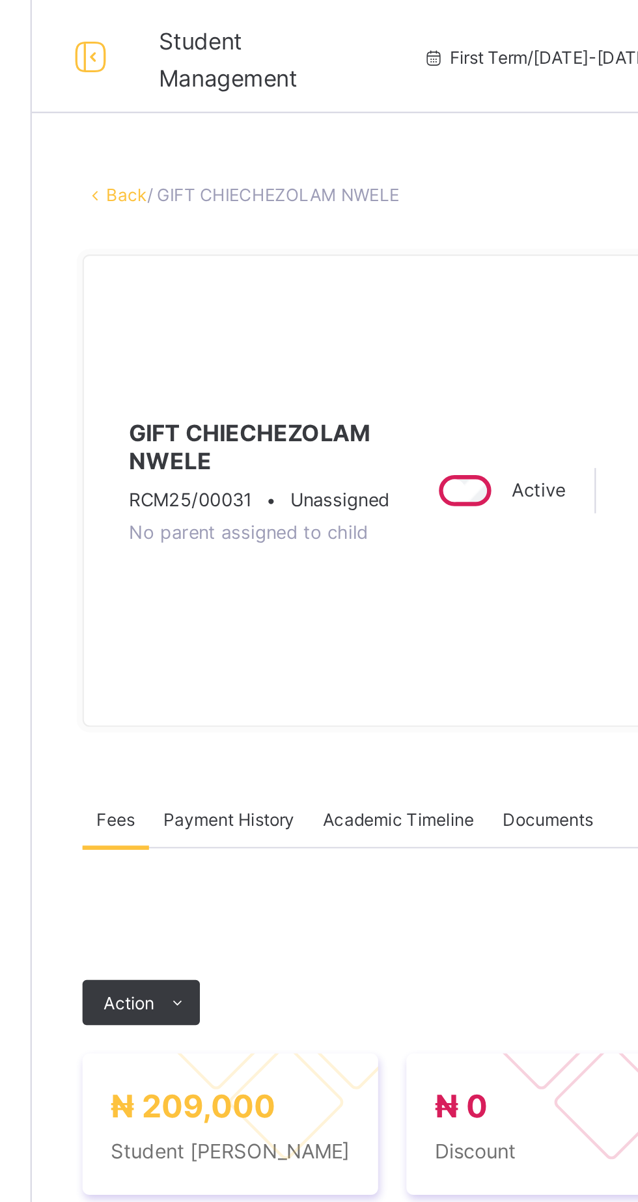
click at [209, 89] on link "Back" at bounding box center [200, 90] width 19 height 10
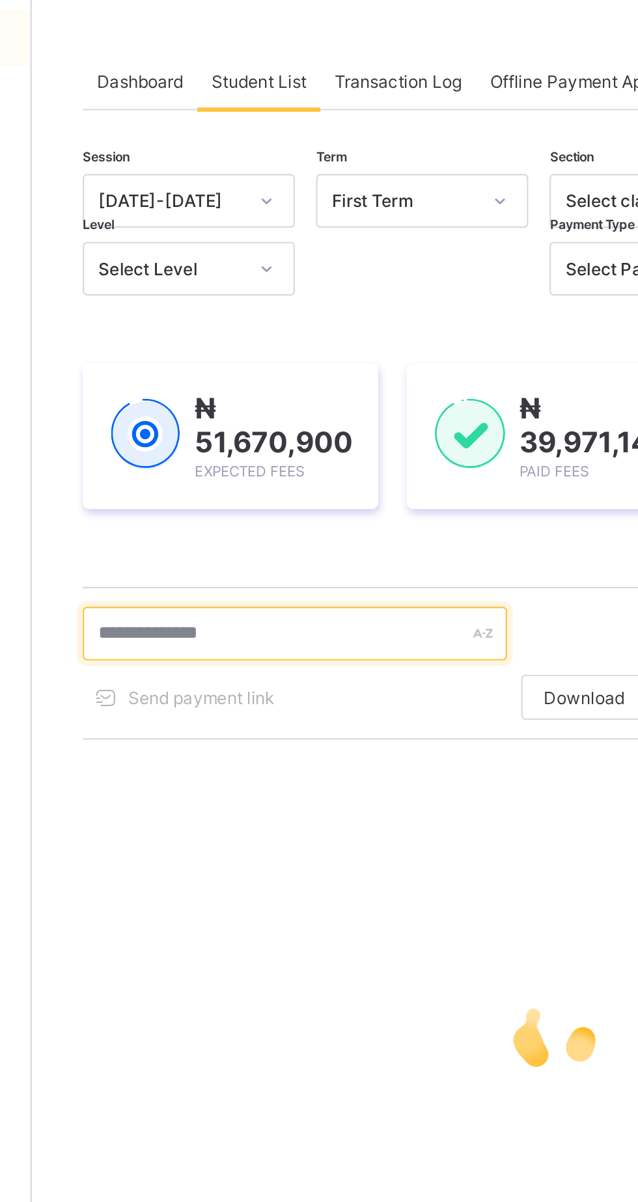
click at [250, 353] on input "text" at bounding box center [277, 352] width 195 height 25
click at [230, 352] on input "text" at bounding box center [277, 352] width 195 height 25
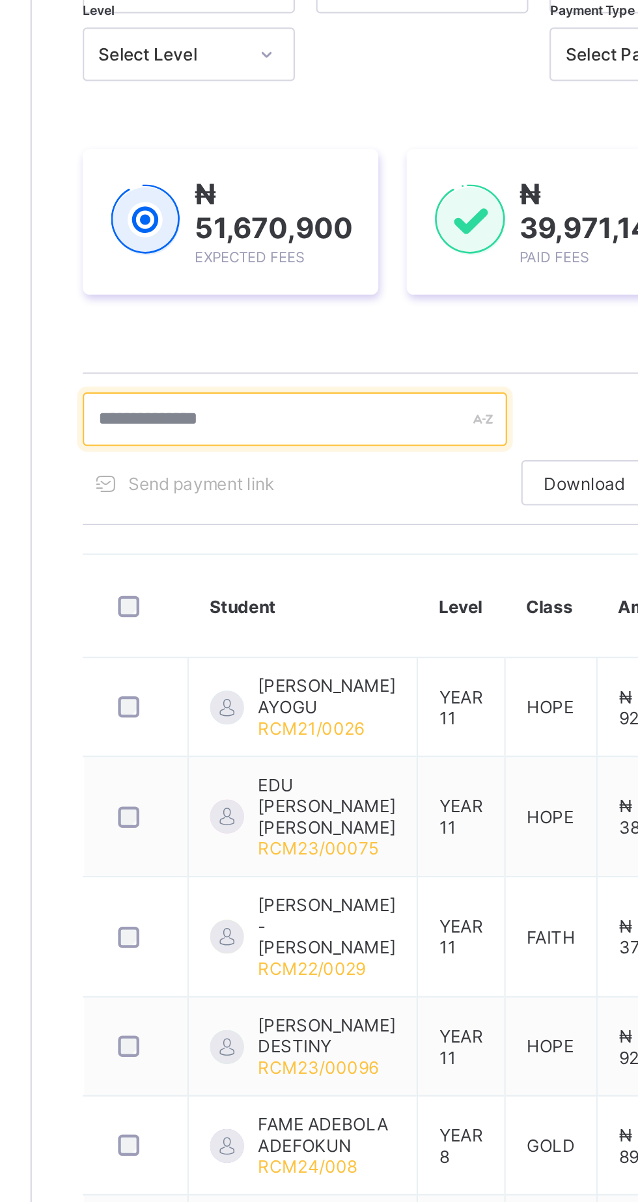
click at [252, 357] on input "text" at bounding box center [277, 352] width 195 height 25
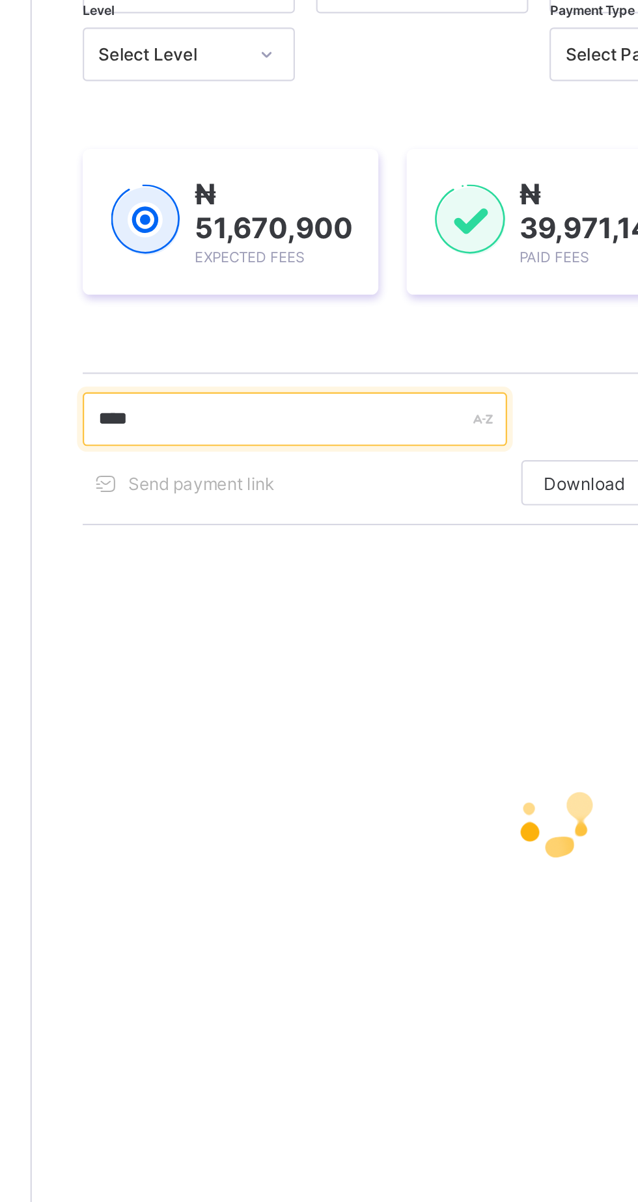
type input "*******"
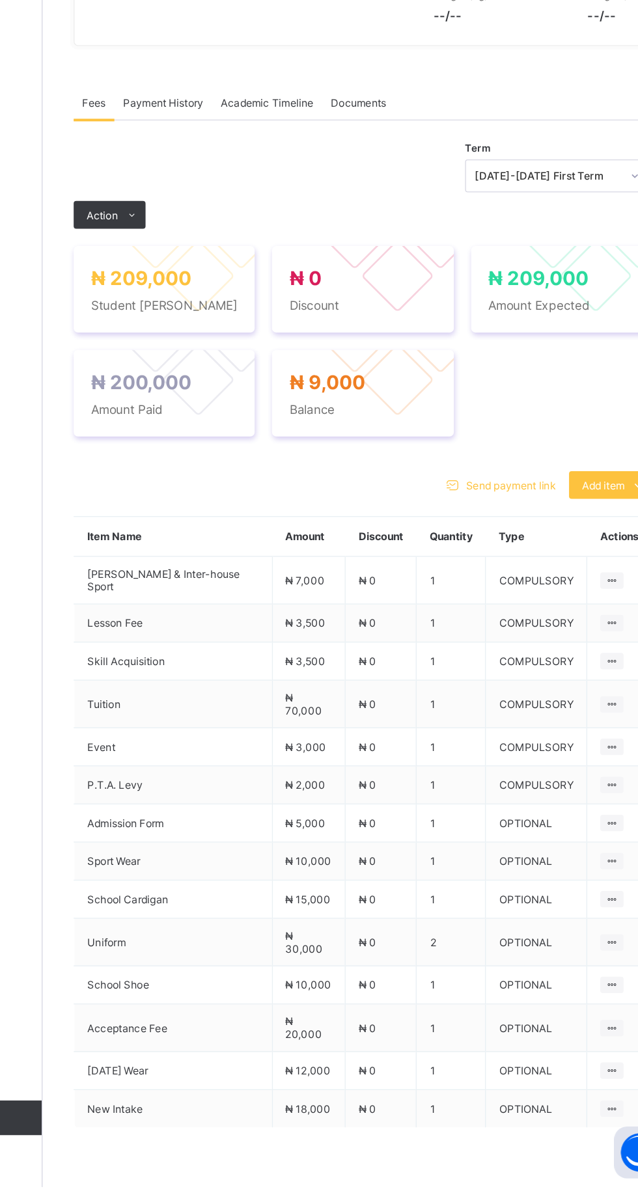
click at [244, 392] on span "Payment History" at bounding box center [247, 387] width 61 height 10
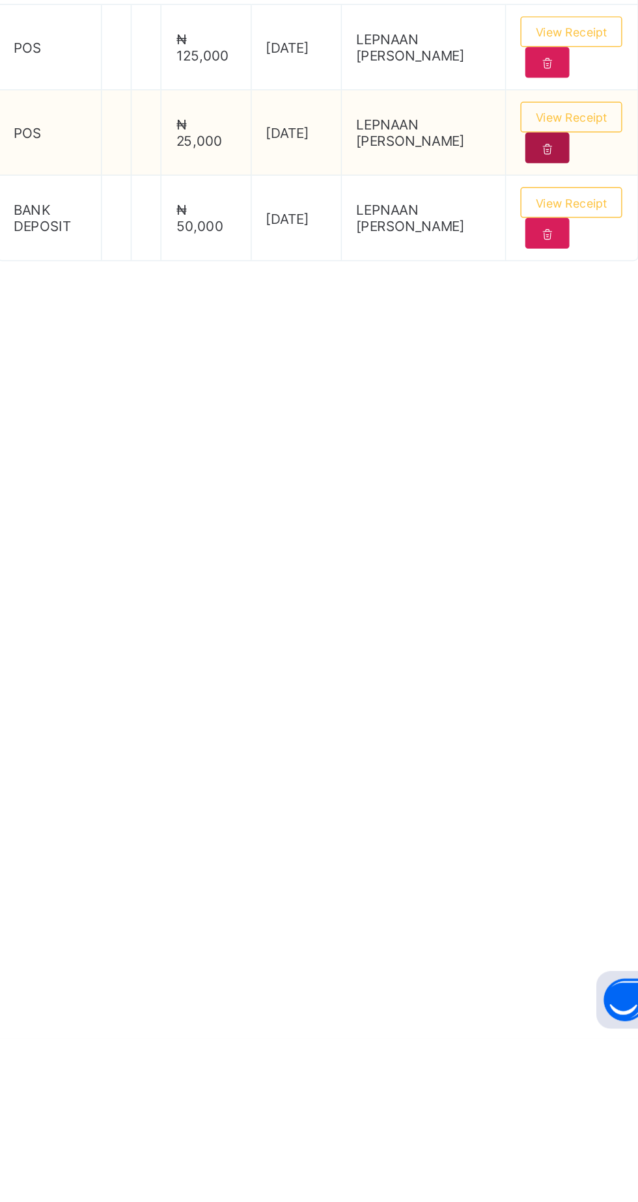
click at [553, 603] on icon at bounding box center [552, 598] width 11 height 10
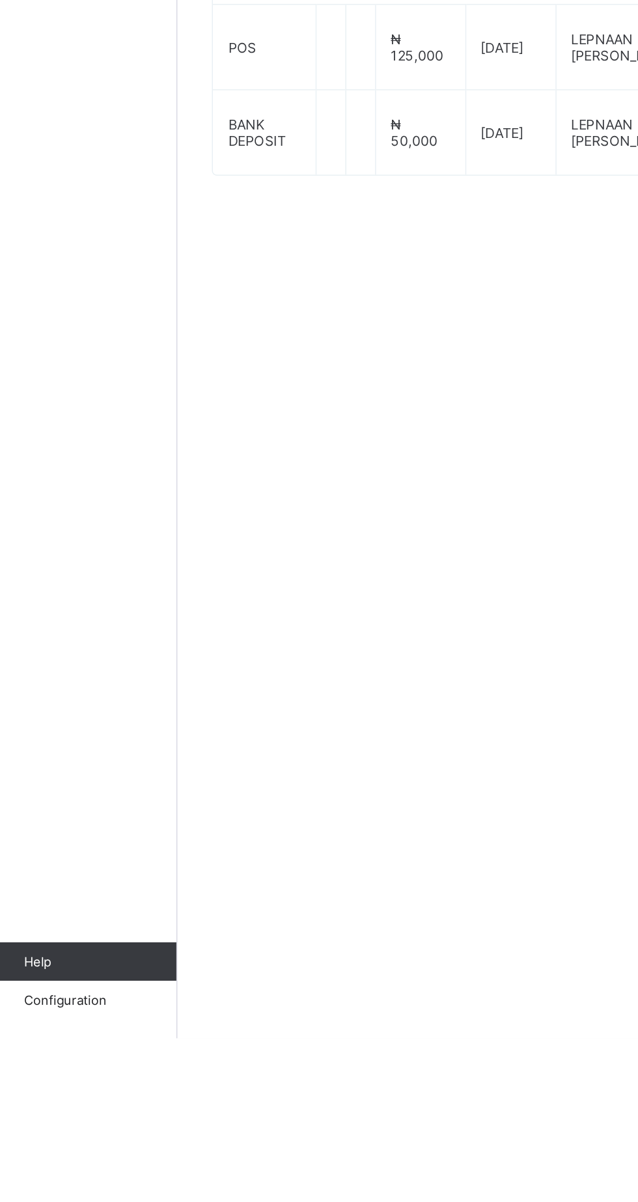
click at [202, 392] on span "Fees" at bounding box center [195, 387] width 18 height 10
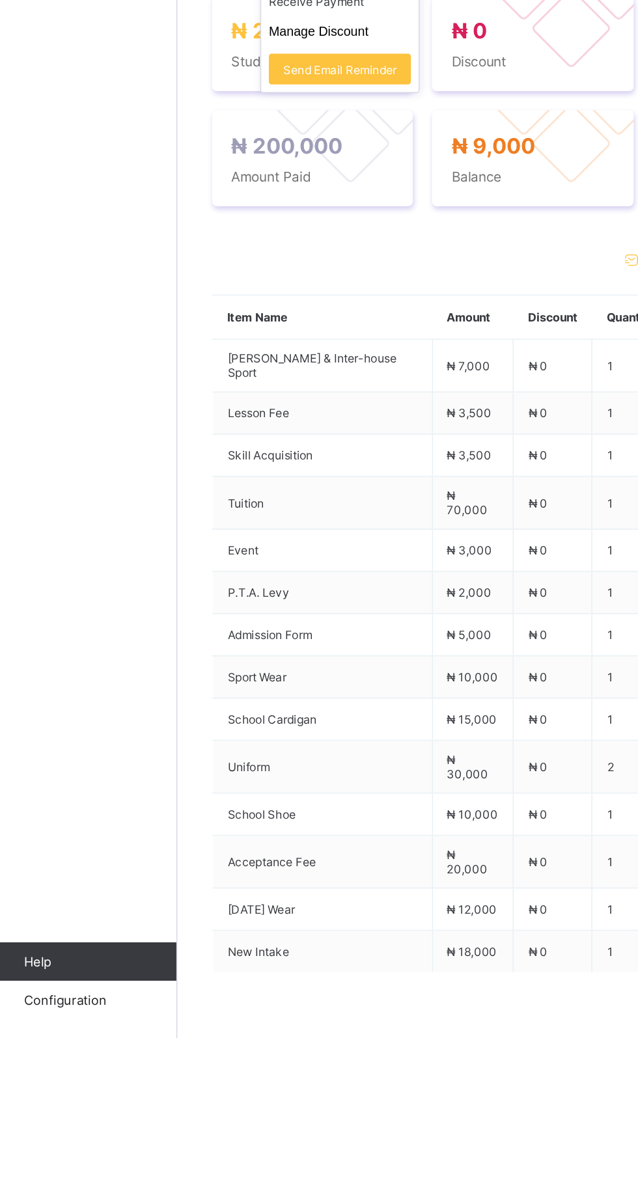
click at [219, 476] on icon at bounding box center [224, 471] width 10 height 8
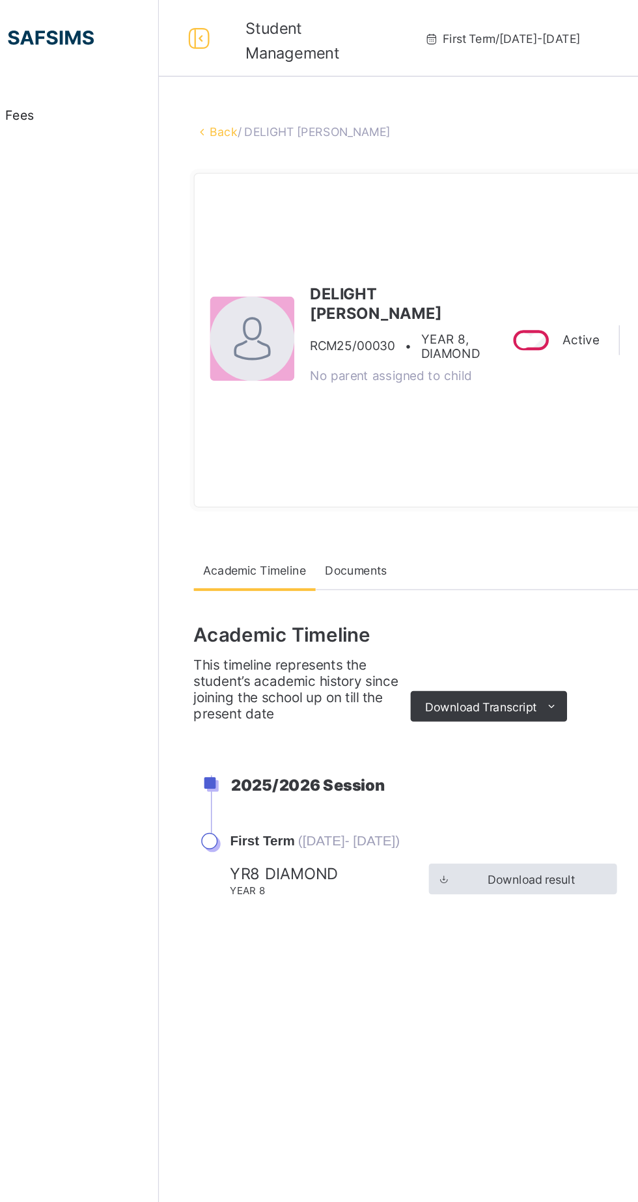
click at [198, 94] on link "Back" at bounding box center [200, 90] width 19 height 10
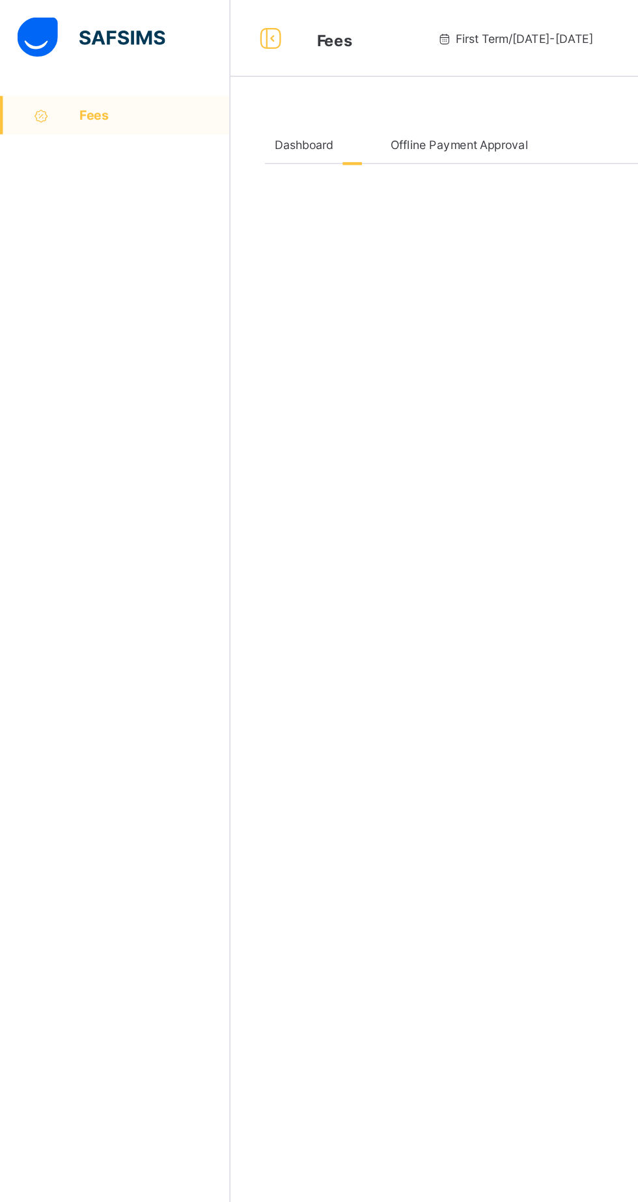
click at [77, 75] on span "Fees" at bounding box center [105, 78] width 102 height 10
click at [71, 70] on link "Fees" at bounding box center [78, 78] width 156 height 26
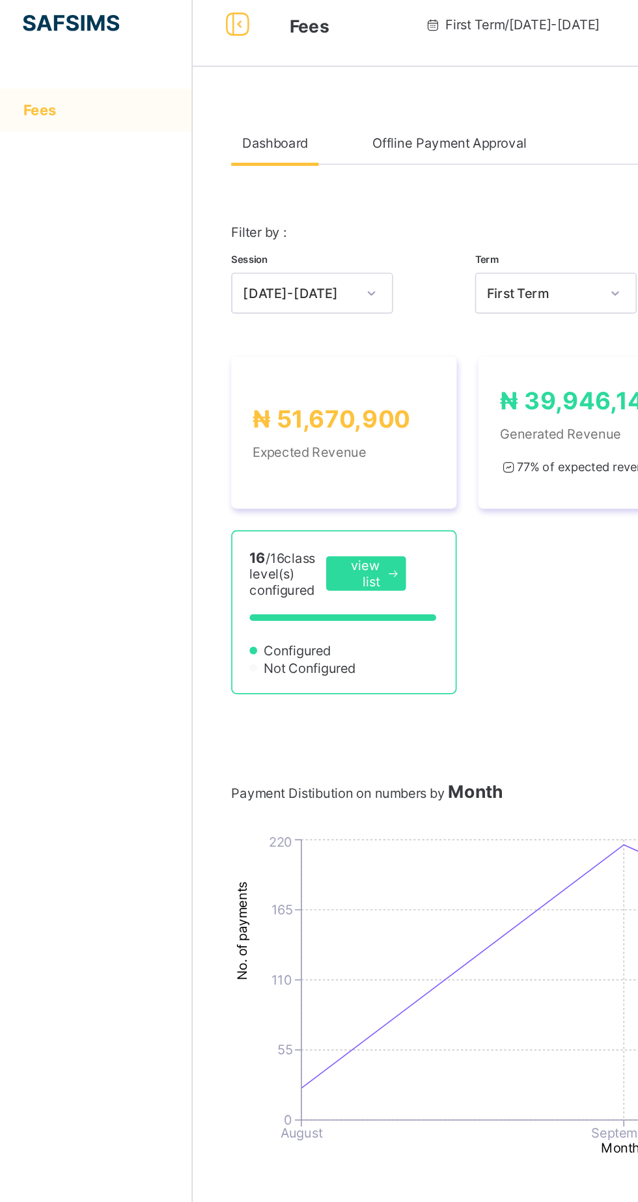
click at [64, 87] on link "Fees" at bounding box center [78, 78] width 156 height 26
click at [228, 33] on span "Fees" at bounding box center [227, 27] width 24 height 13
click at [75, 81] on span "Fees" at bounding box center [105, 78] width 102 height 10
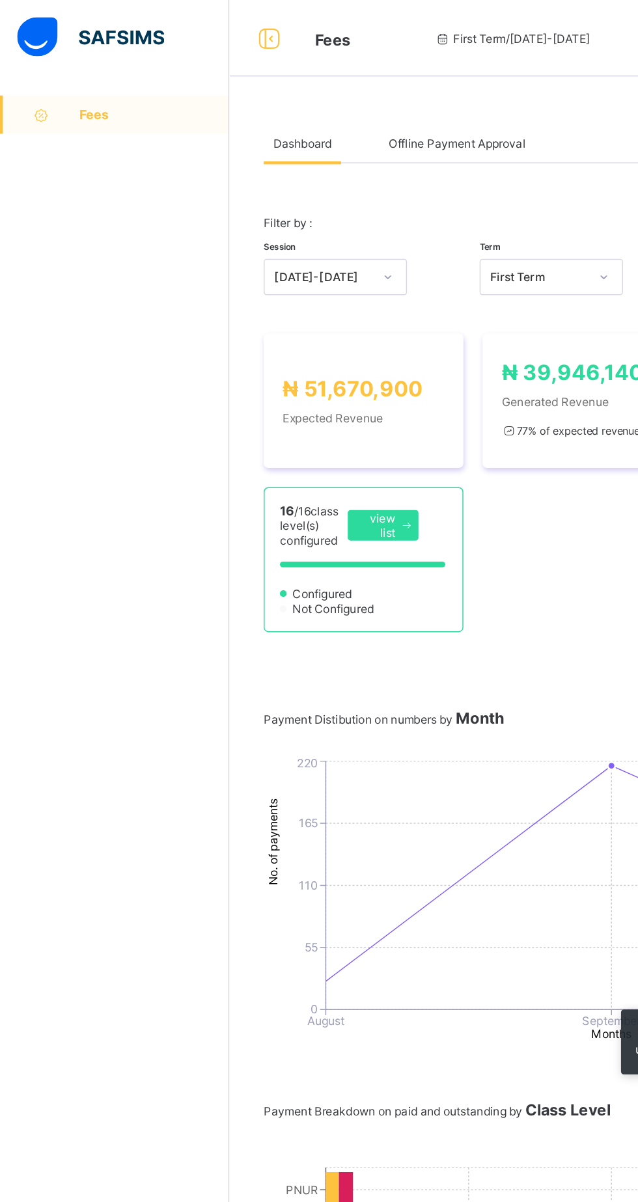
click at [76, 90] on link "Fees" at bounding box center [78, 78] width 156 height 26
click at [200, 26] on div at bounding box center [184, 26] width 42 height 21
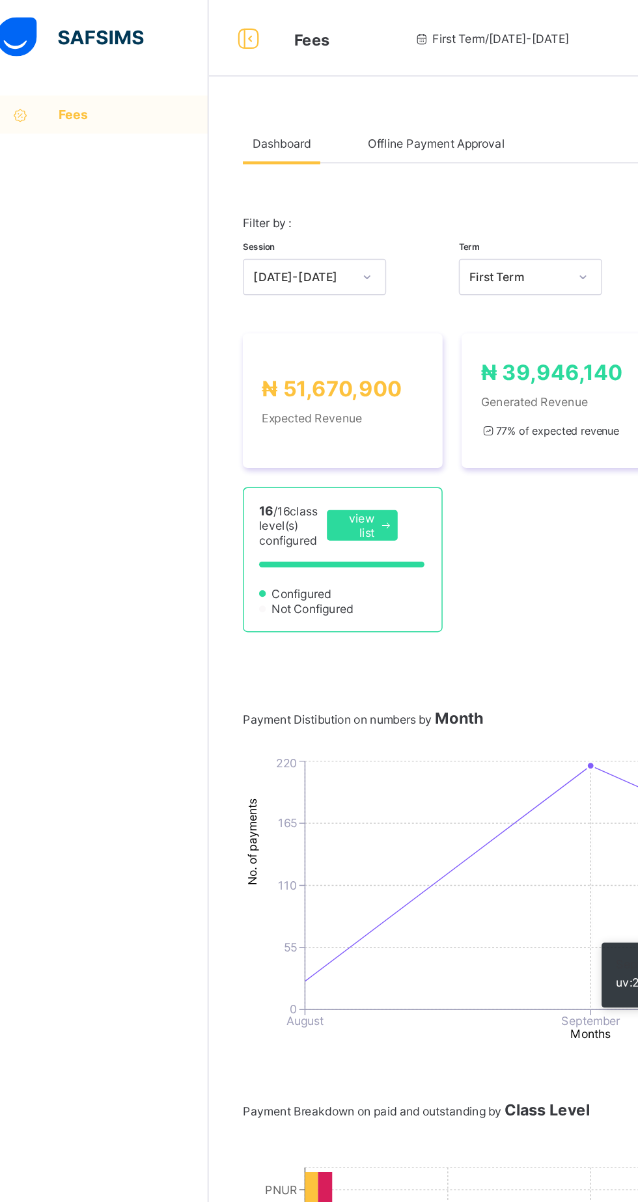
click at [87, 79] on span "Fees" at bounding box center [105, 78] width 102 height 10
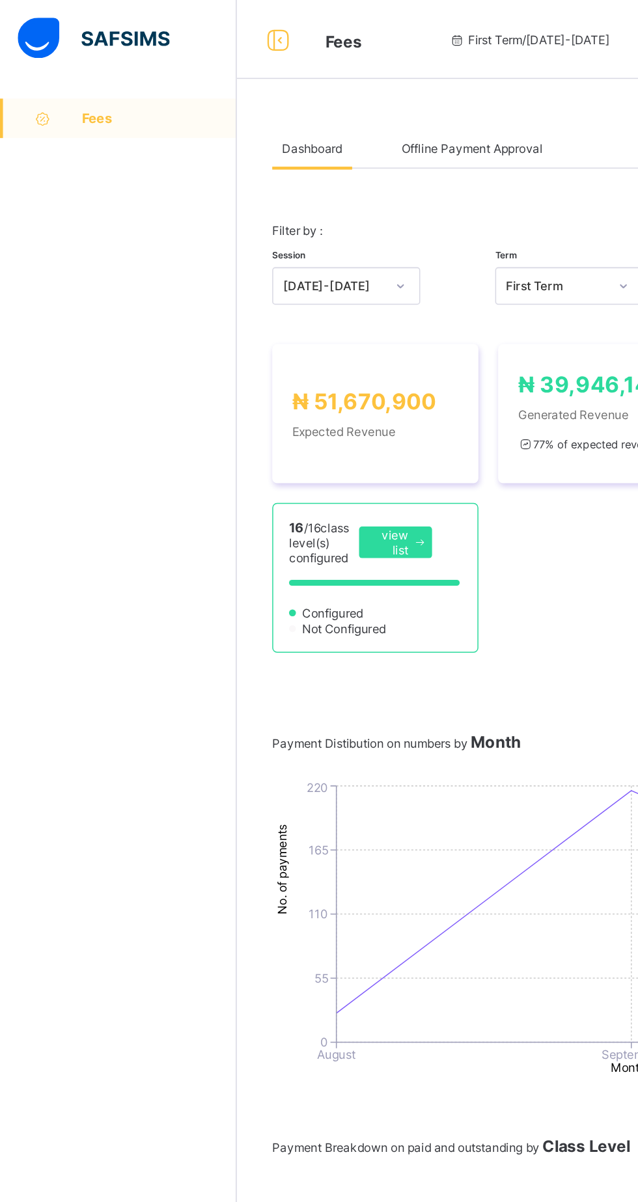
click at [234, 24] on span "Fees" at bounding box center [227, 27] width 24 height 13
click at [113, 87] on link "Fees" at bounding box center [78, 78] width 156 height 26
click at [8, 293] on div "Fees Help Configuration" at bounding box center [78, 627] width 156 height 1150
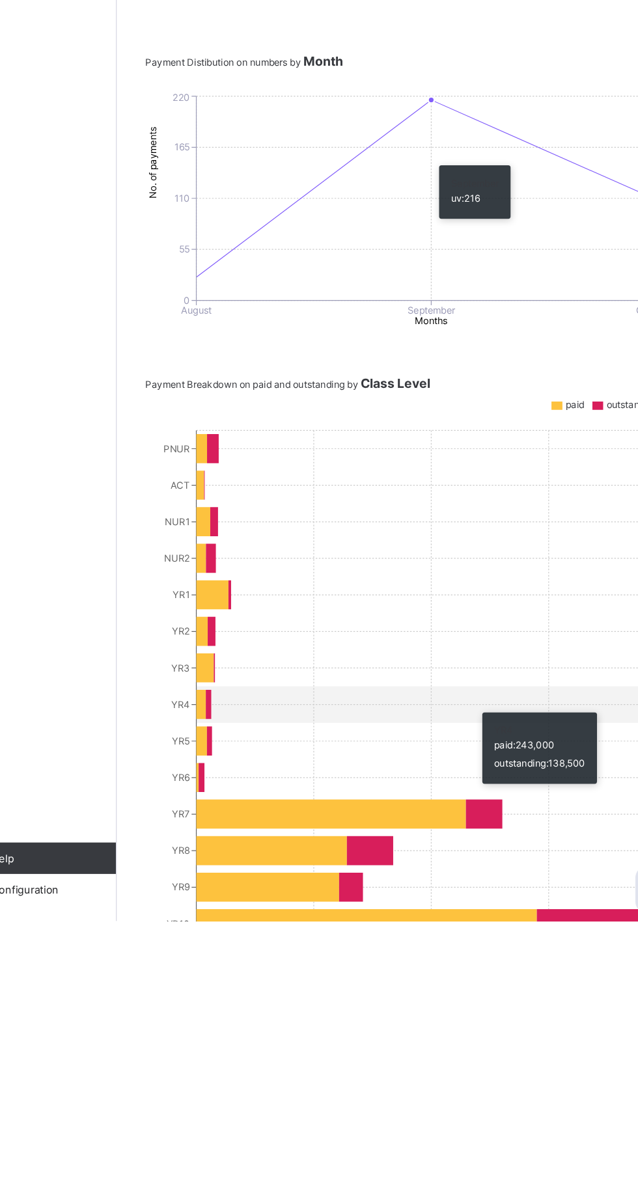
click at [107, 1082] on div "Fees Help Configuration" at bounding box center [78, 627] width 156 height 1150
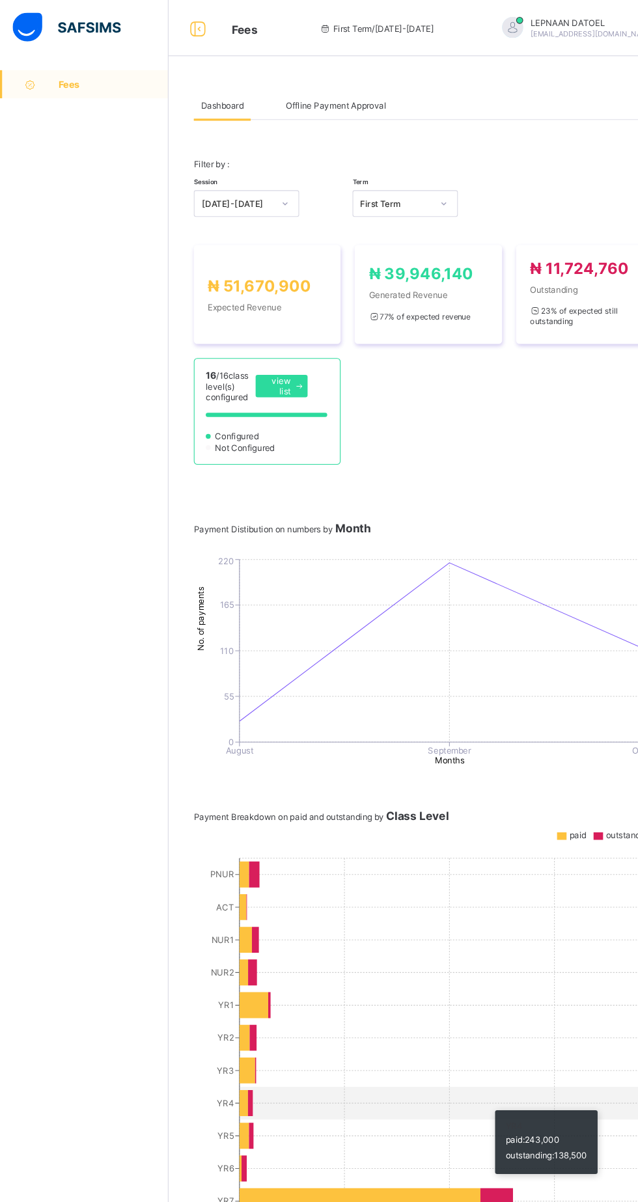
click at [71, 78] on span "Fees" at bounding box center [105, 78] width 102 height 10
click at [90, 74] on span "Fees" at bounding box center [105, 78] width 102 height 10
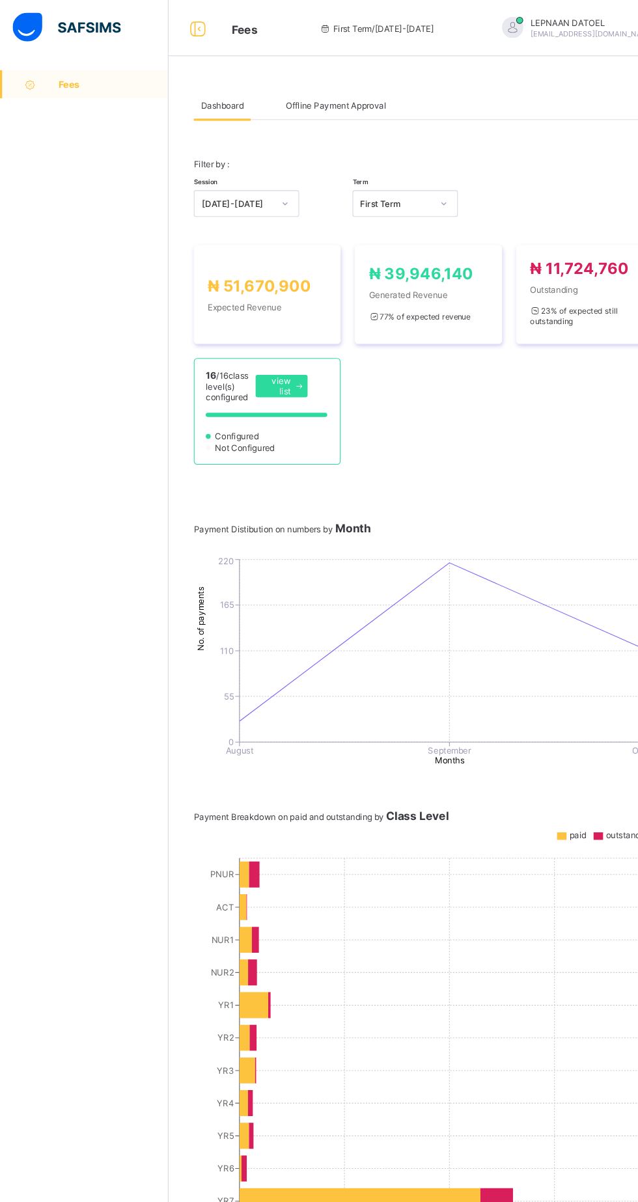
click at [128, 630] on div "Fees Help Configuration" at bounding box center [78, 627] width 156 height 1150
click at [102, 77] on span "Fees" at bounding box center [105, 78] width 102 height 10
click at [200, 21] on div at bounding box center [184, 26] width 42 height 21
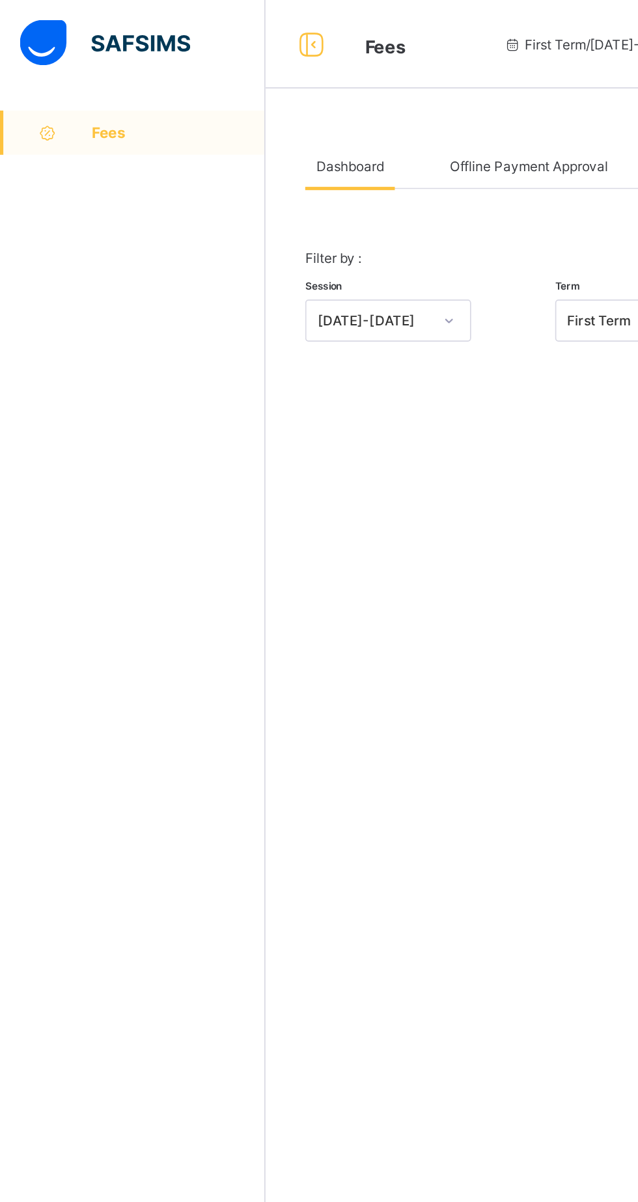
click at [319, 91] on div "Offline Payment Approval" at bounding box center [311, 98] width 106 height 26
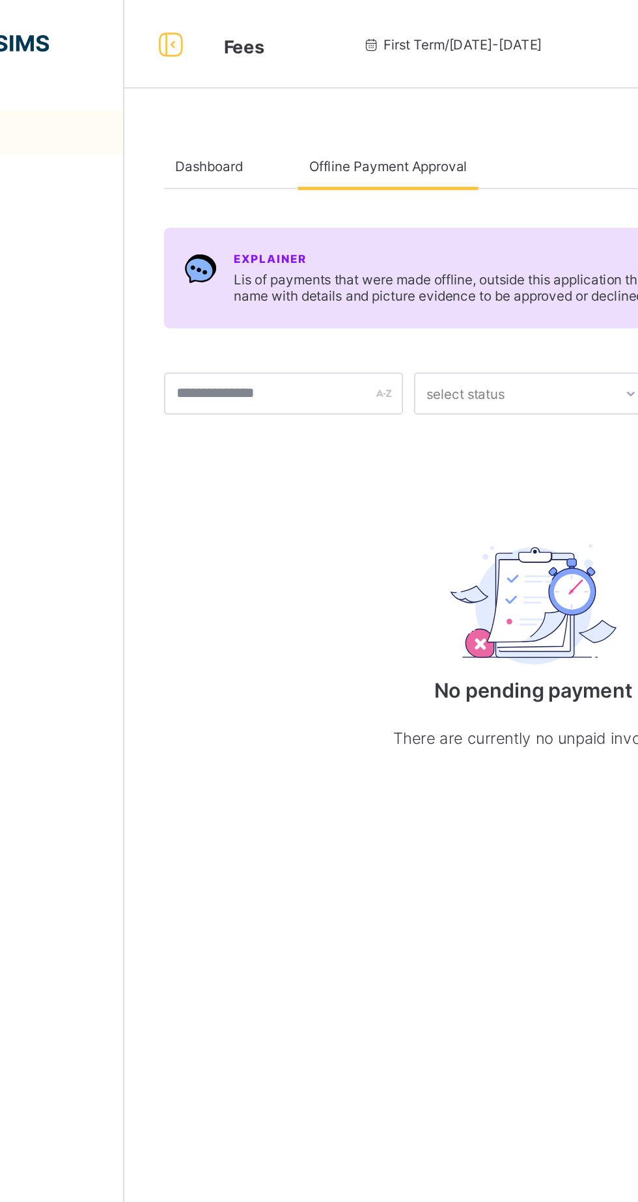
click at [203, 91] on div "Dashboard" at bounding box center [206, 98] width 53 height 26
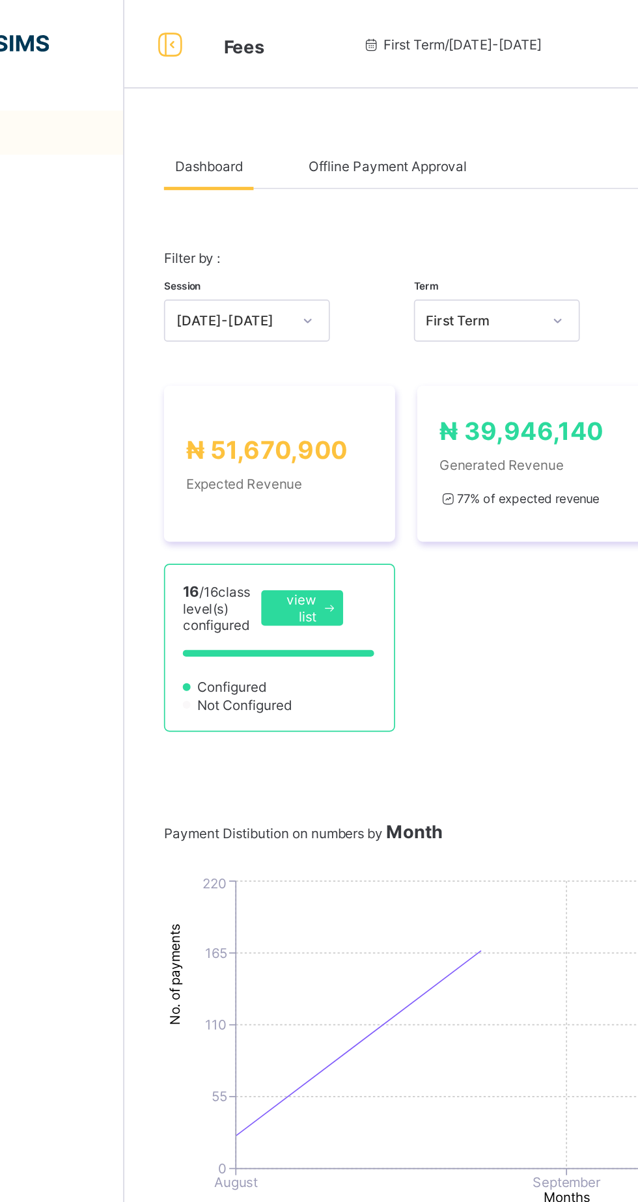
click at [224, 21] on span "Fees" at bounding box center [227, 27] width 24 height 13
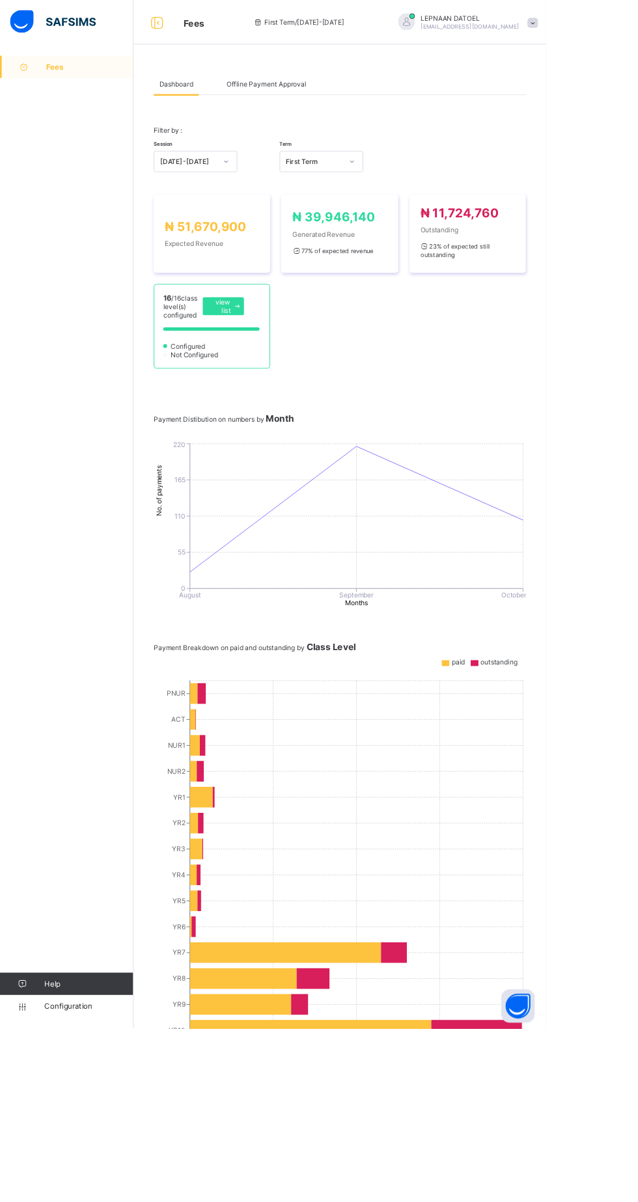
click at [81, 72] on link "Fees" at bounding box center [78, 78] width 156 height 26
click at [90, 82] on span "Fees" at bounding box center [105, 78] width 102 height 10
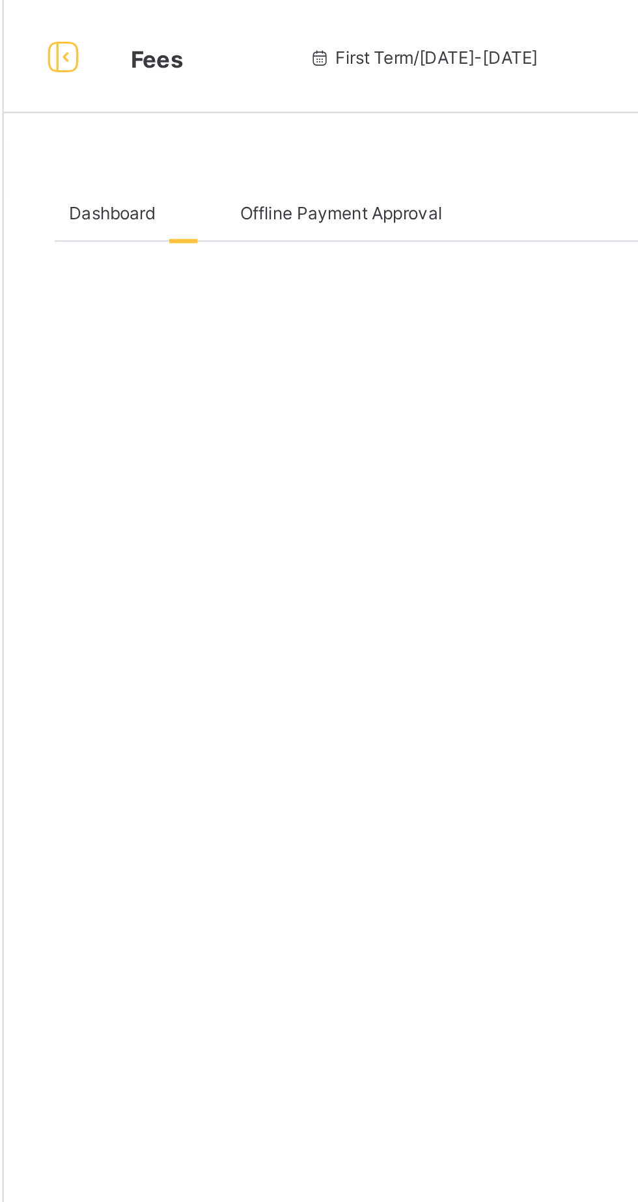
click at [235, 101] on div at bounding box center [238, 98] width 13 height 26
